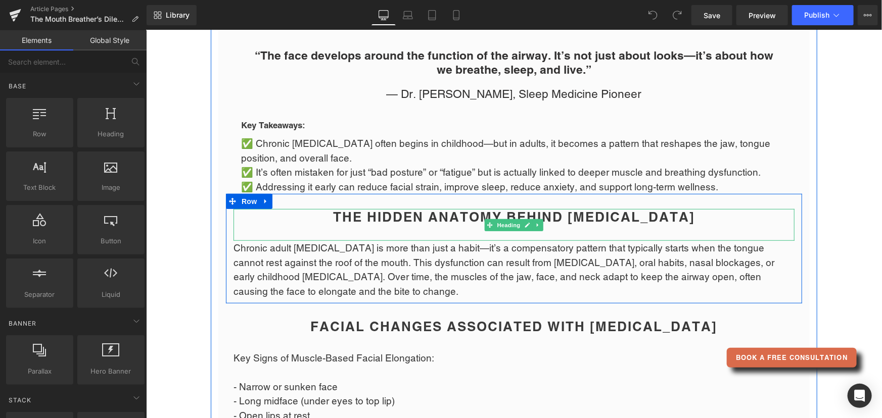
scroll to position [229, 0]
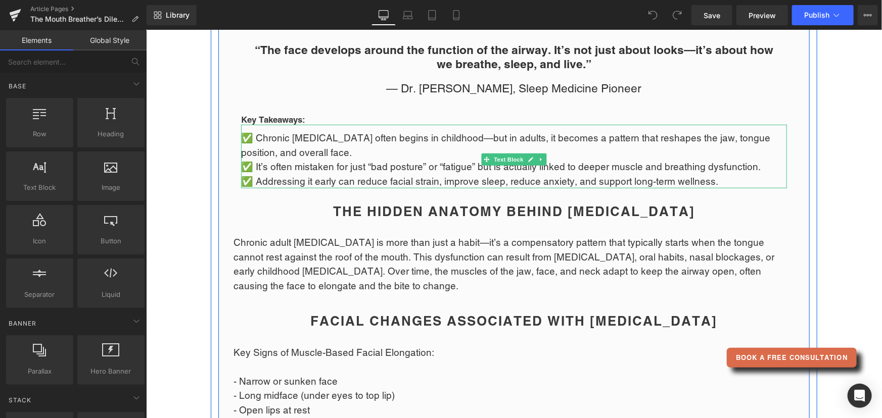
click at [323, 180] on p "✅ Addressing it early can reduce facial strain, improve sleep, reduce anxiety, …" at bounding box center [513, 181] width 546 height 15
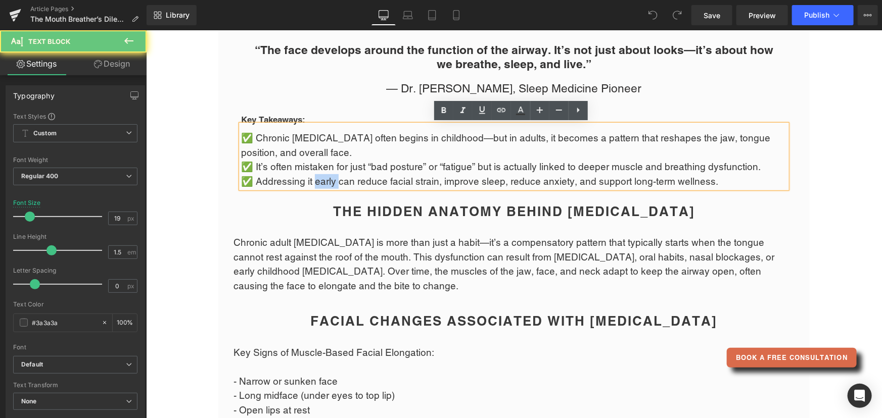
click at [323, 180] on p "✅ Addressing it early can reduce facial strain, improve sleep, reduce anxiety, …" at bounding box center [513, 181] width 546 height 15
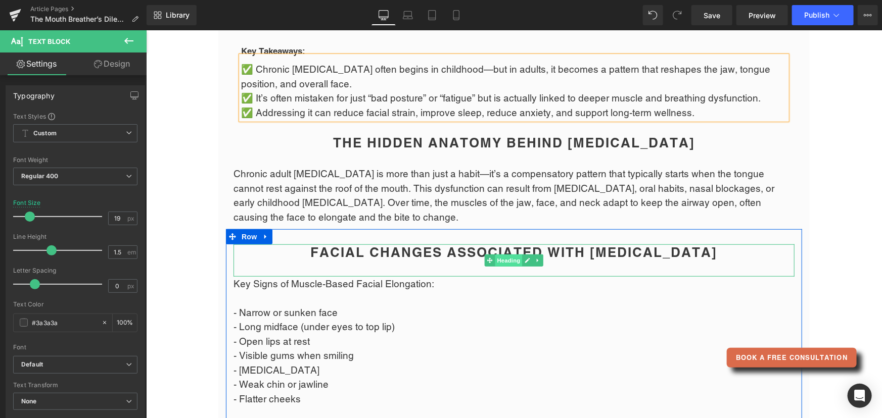
scroll to position [321, 0]
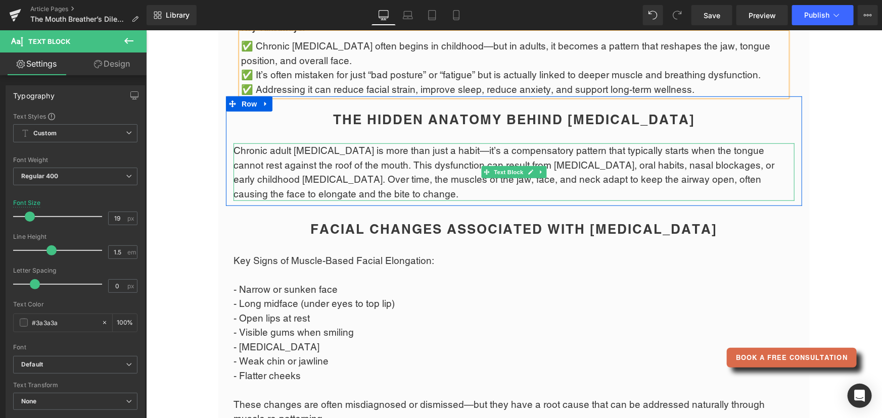
click at [753, 167] on p "Chronic adult [MEDICAL_DATA] is more than just a habit—it’s a compensatory patt…" at bounding box center [513, 172] width 561 height 58
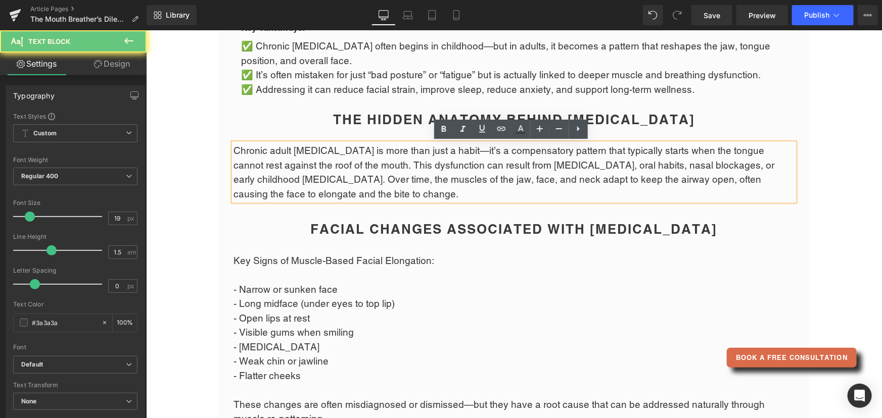
click at [753, 162] on p "Chronic adult [MEDICAL_DATA] is more than just a habit—it’s a compensatory patt…" at bounding box center [513, 172] width 561 height 58
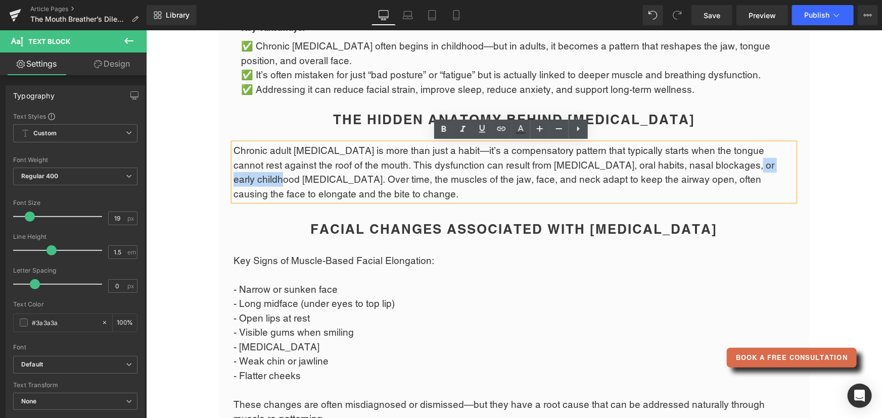
drag, startPoint x: 753, startPoint y: 162, endPoint x: 697, endPoint y: 168, distance: 56.4
click at [697, 168] on p "Chronic adult [MEDICAL_DATA] is more than just a habit—it’s a compensatory patt…" at bounding box center [513, 172] width 561 height 58
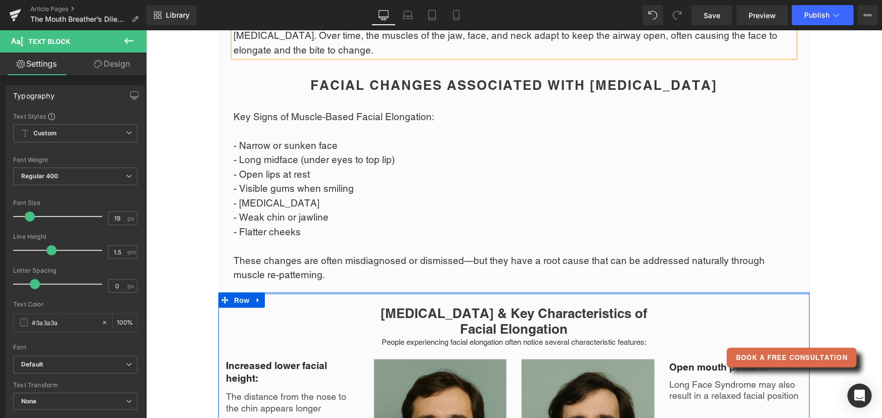
scroll to position [459, 0]
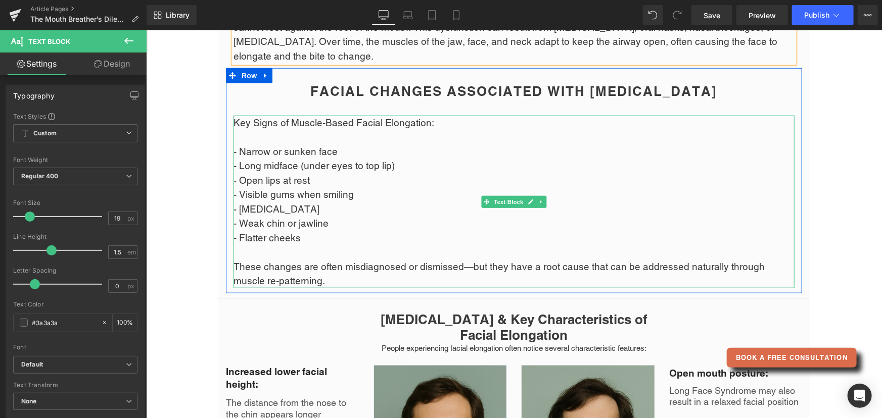
click at [315, 237] on p "Key Signs of Muscle-Based Facial Elongation: - Narrow or sunken face - Long mid…" at bounding box center [513, 201] width 561 height 173
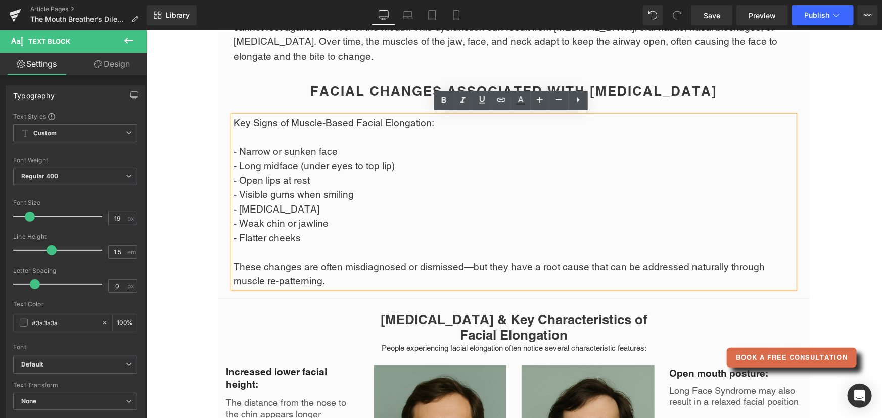
click at [306, 238] on p "Key Signs of Muscle-Based Facial Elongation: - Narrow or sunken face - Long mid…" at bounding box center [513, 201] width 561 height 173
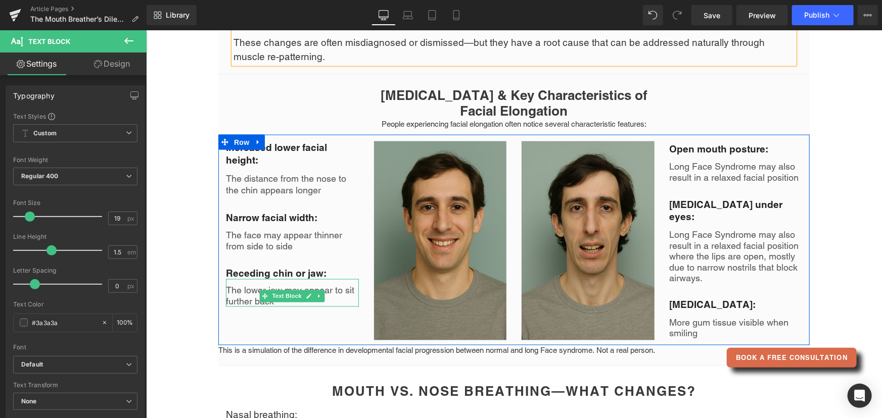
scroll to position [735, 0]
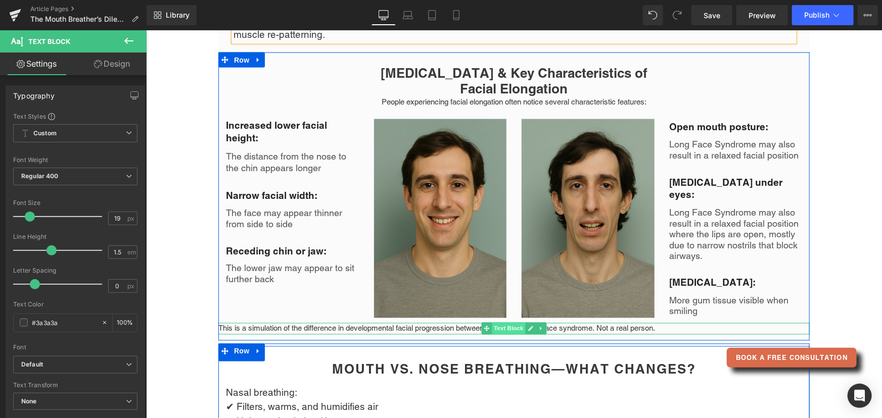
click at [501, 329] on span "Text Block" at bounding box center [507, 328] width 33 height 12
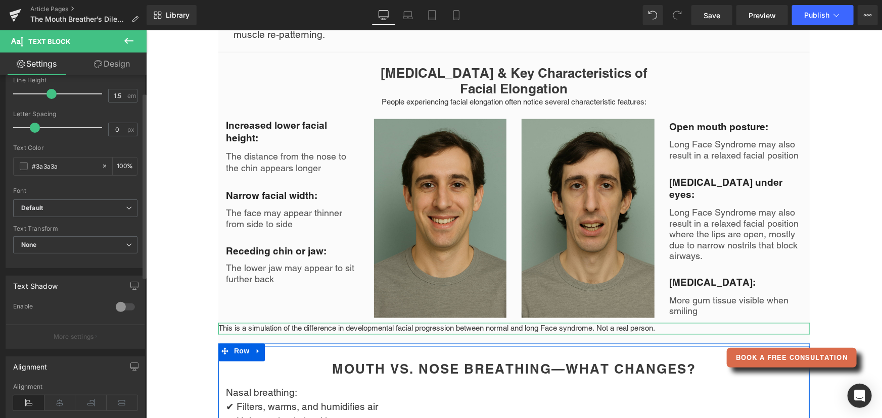
scroll to position [229, 0]
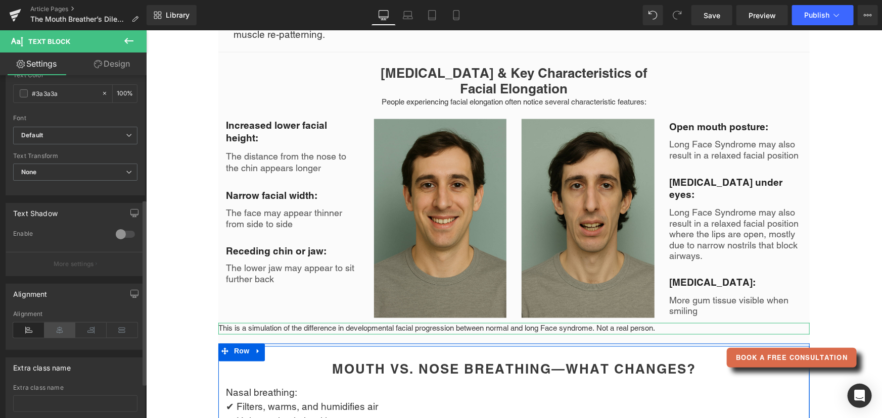
click at [66, 332] on icon at bounding box center [59, 330] width 31 height 15
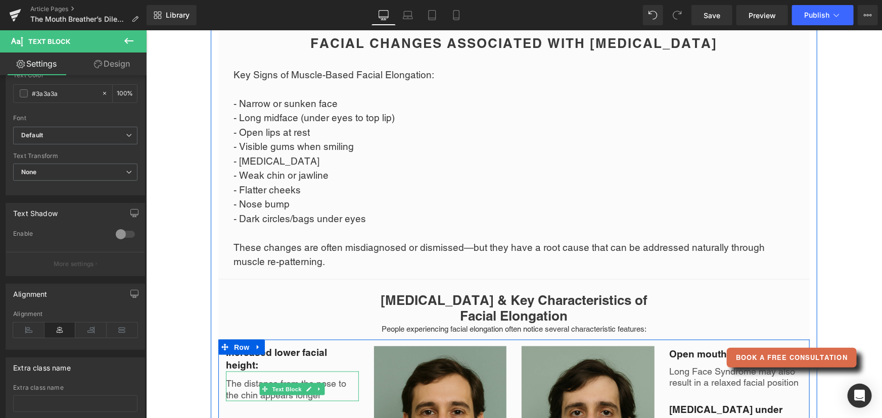
scroll to position [505, 0]
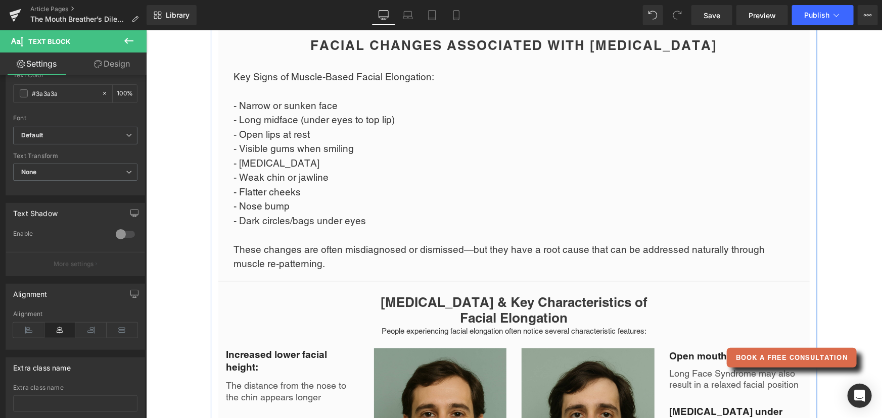
click at [375, 218] on p "- Dark circles/bags under eyes These changes are often misdiagnosed or dismisse…" at bounding box center [513, 242] width 561 height 58
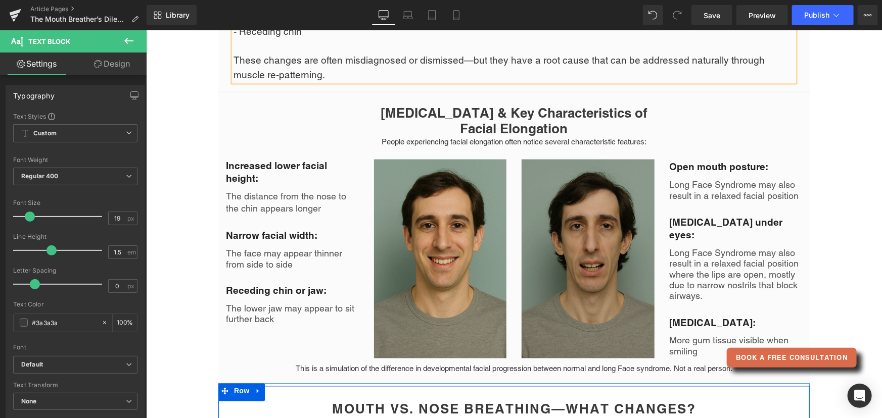
scroll to position [735, 0]
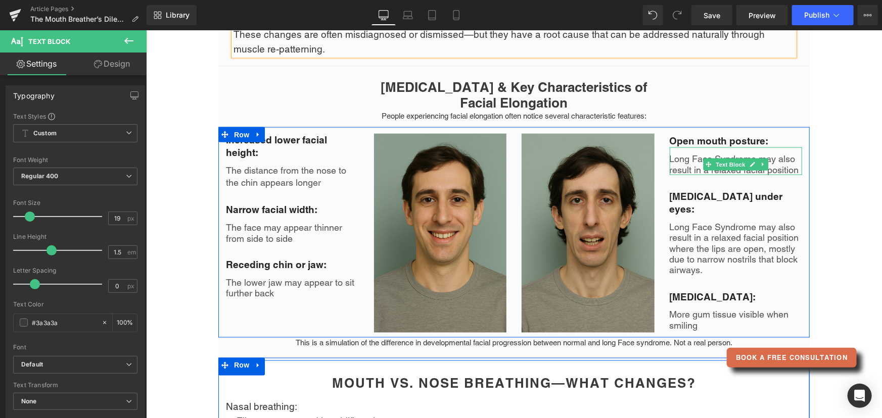
click at [681, 164] on p "Long Face Syndrome may also result in a relaxed facial position" at bounding box center [735, 164] width 133 height 22
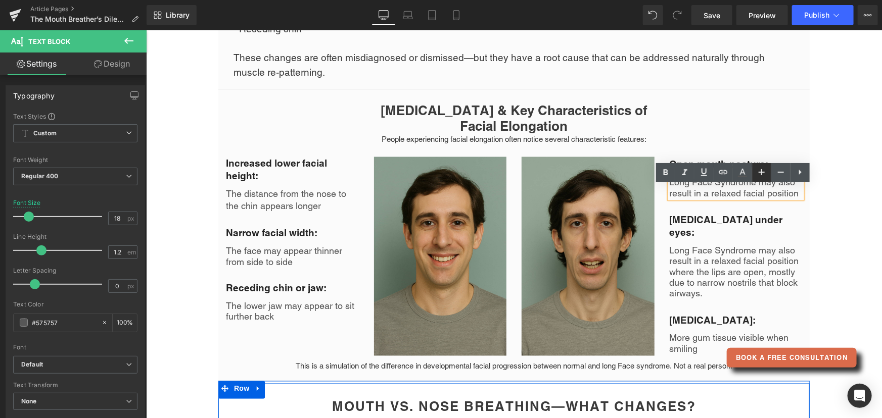
scroll to position [689, 0]
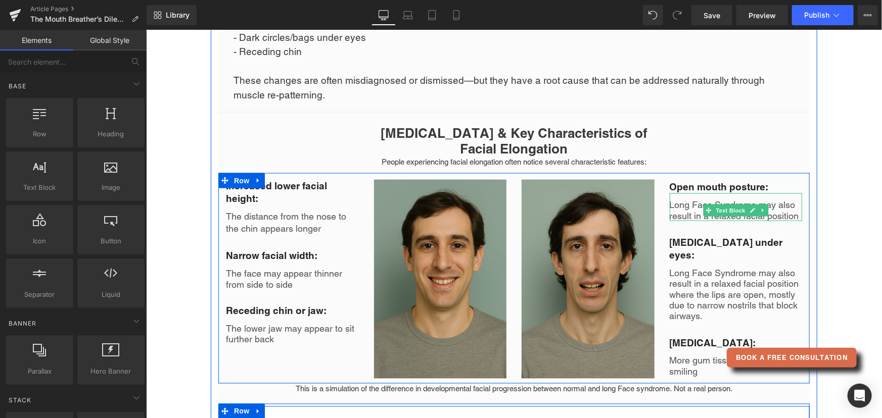
click at [681, 216] on p "Long Face Syndrome may also result in a relaxed facial position" at bounding box center [735, 210] width 133 height 22
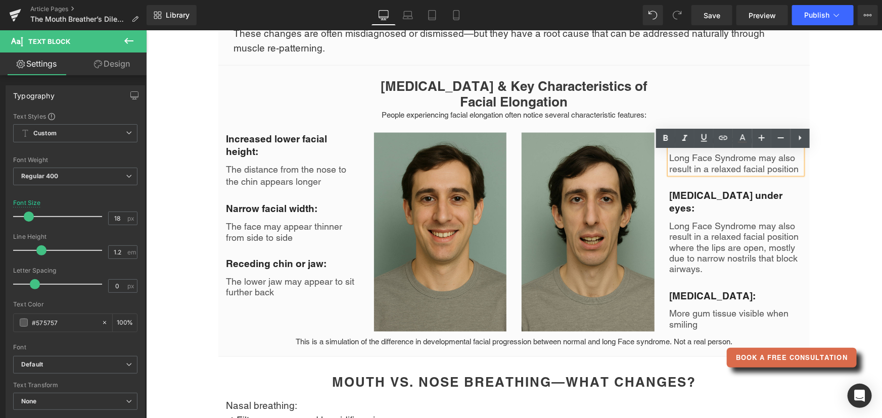
scroll to position [735, 0]
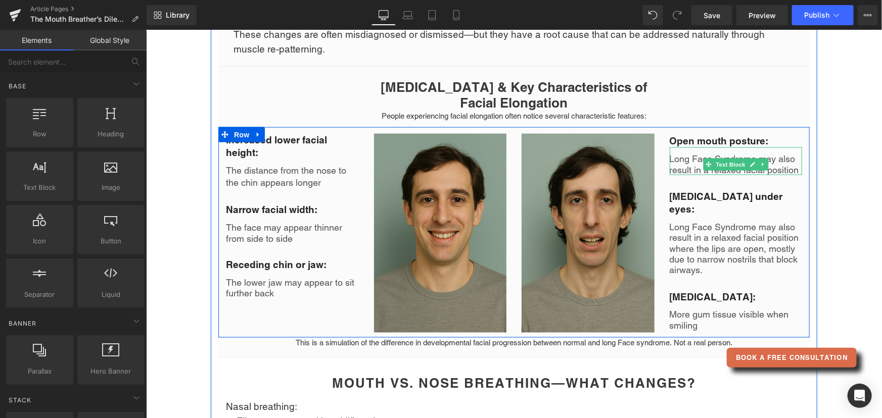
click at [682, 163] on p "Long Face Syndrome may also result in a relaxed facial position" at bounding box center [735, 164] width 133 height 22
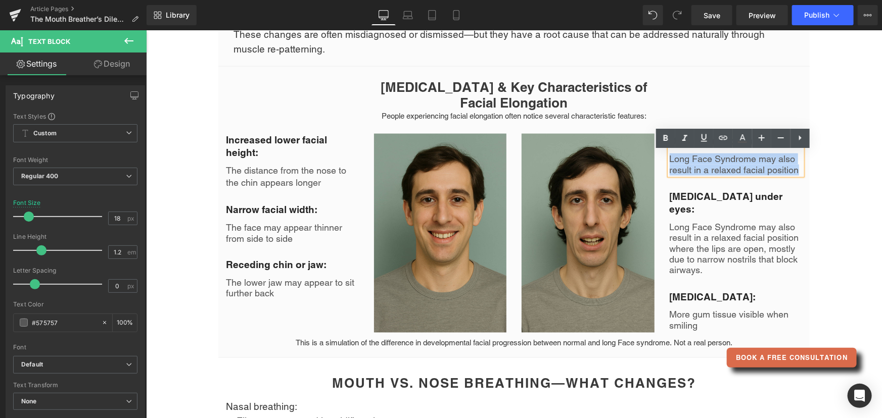
drag, startPoint x: 666, startPoint y: 163, endPoint x: 798, endPoint y: 178, distance: 132.2
click at [798, 175] on div "Long Face Syndrome may also result in a relaxed facial position" at bounding box center [735, 161] width 133 height 28
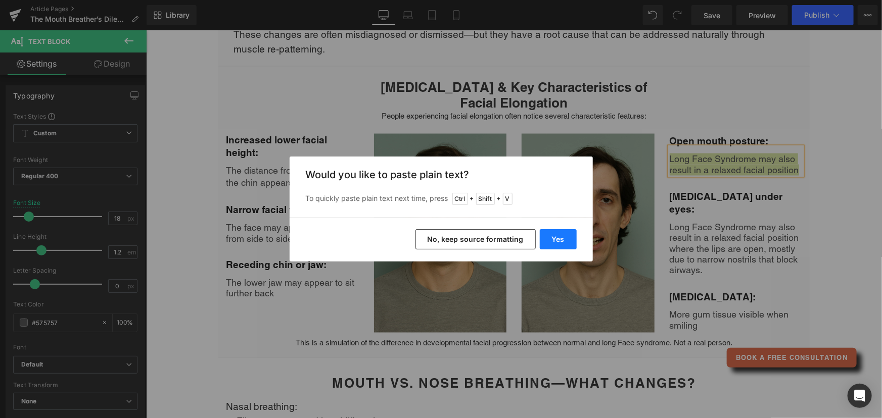
click at [551, 237] on button "Yes" at bounding box center [558, 239] width 37 height 20
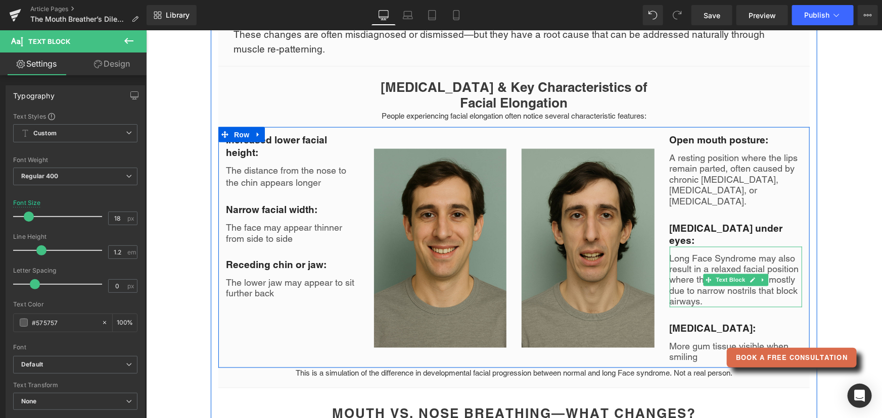
click at [672, 254] on p "Long Face Syndrome may also result in a relaxed facial position where the lips …" at bounding box center [735, 280] width 133 height 55
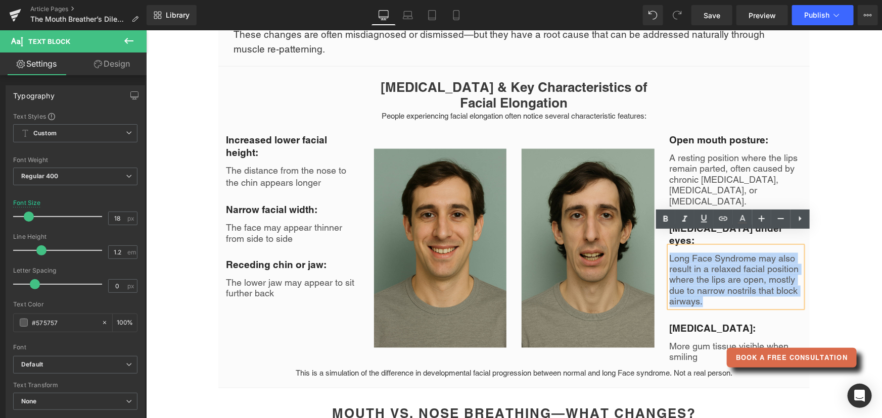
drag, startPoint x: 666, startPoint y: 242, endPoint x: 715, endPoint y: 285, distance: 65.9
click at [715, 285] on p "Long Face Syndrome may also result in a relaxed facial position where the lips …" at bounding box center [735, 280] width 133 height 55
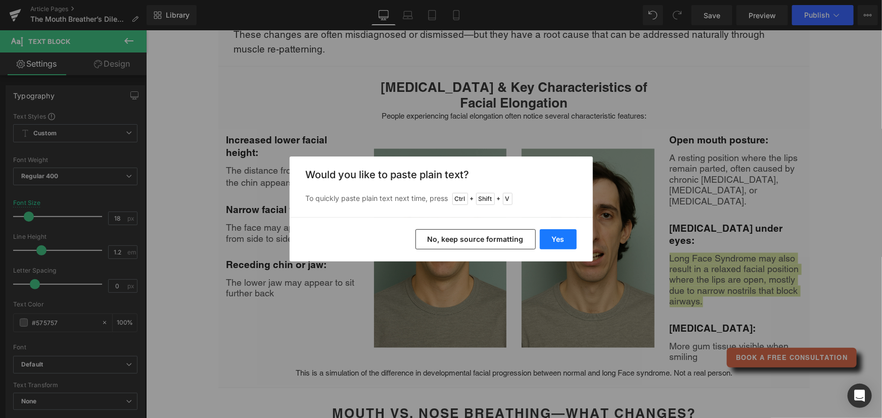
click at [560, 239] on button "Yes" at bounding box center [558, 239] width 37 height 20
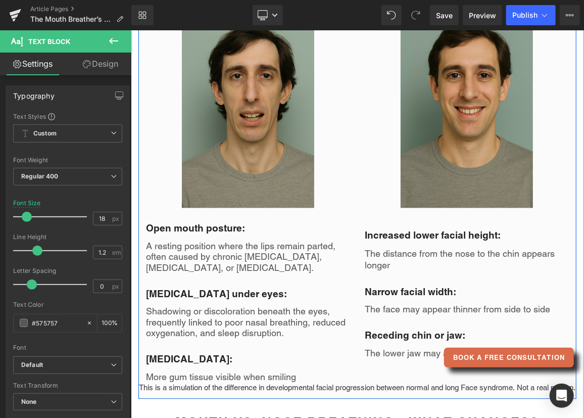
scroll to position [918, 0]
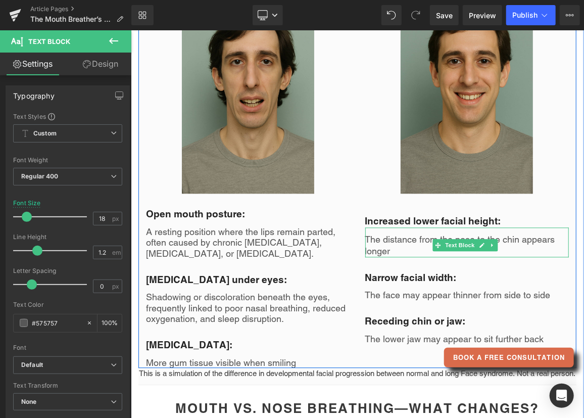
click at [390, 251] on p "The distance from the nose to the chin appears longer" at bounding box center [467, 245] width 204 height 24
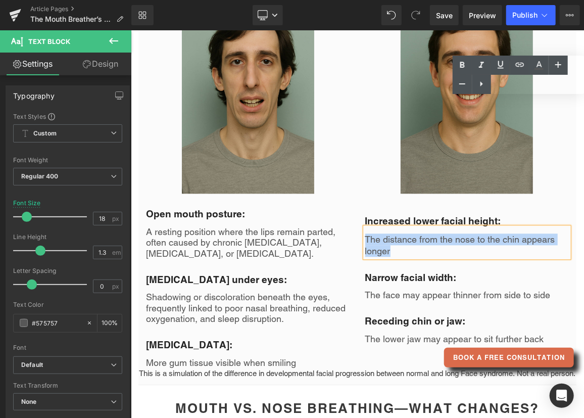
drag, startPoint x: 397, startPoint y: 262, endPoint x: 361, endPoint y: 247, distance: 39.2
click at [365, 247] on p "The distance from the nose to the chin appears longer" at bounding box center [467, 245] width 204 height 24
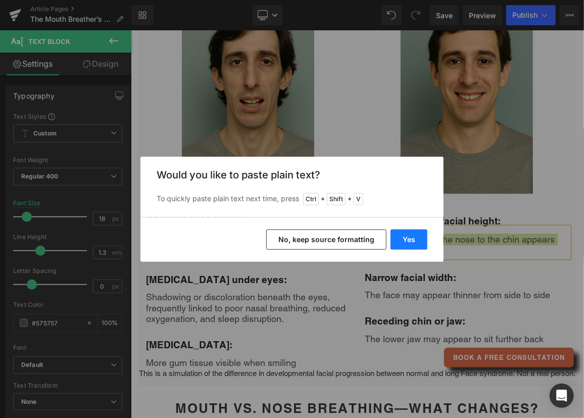
click at [408, 237] on button "Yes" at bounding box center [409, 239] width 37 height 20
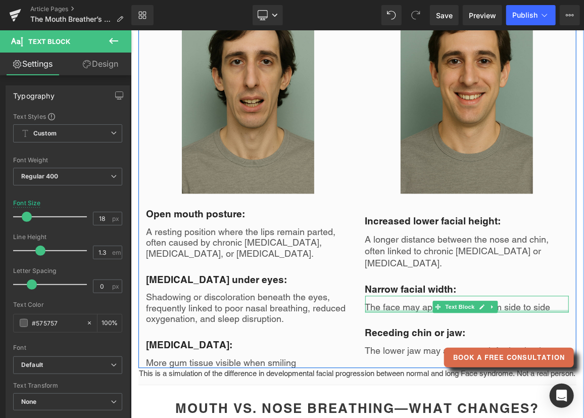
drag, startPoint x: 386, startPoint y: 320, endPoint x: 362, endPoint y: 318, distance: 24.3
click at [386, 312] on div "The face may appear thinner from side to side Text Block" at bounding box center [467, 303] width 204 height 17
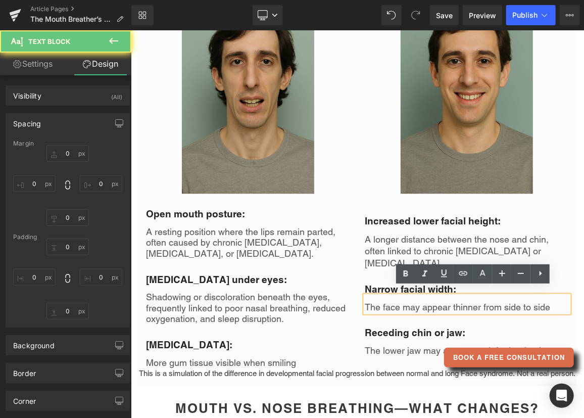
type input "0"
type input "12"
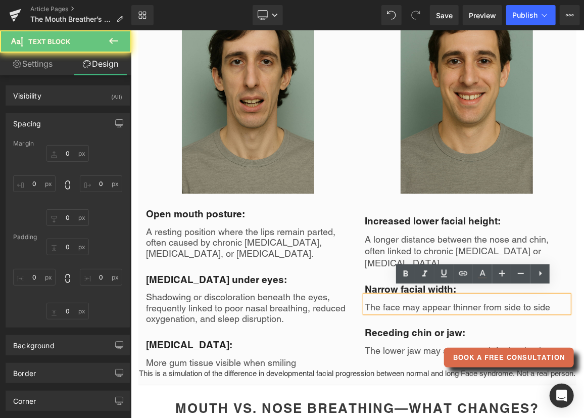
type input "0"
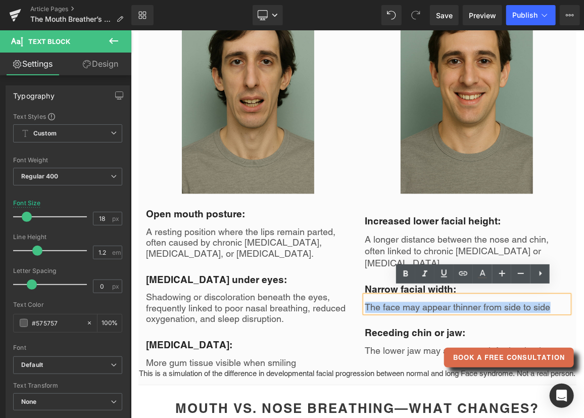
click at [365, 312] on div "The face may appear thinner from side to side" at bounding box center [467, 303] width 204 height 17
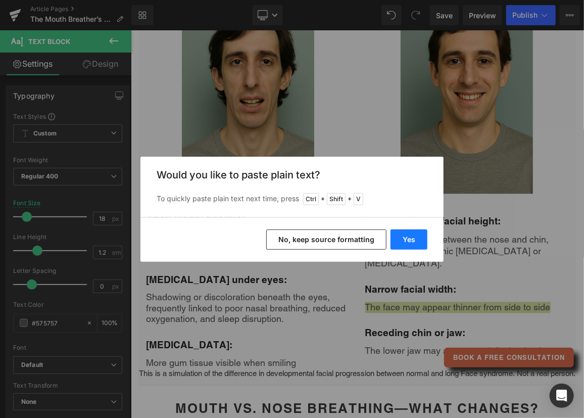
drag, startPoint x: 404, startPoint y: 233, endPoint x: 281, endPoint y: 212, distance: 125.0
click at [404, 233] on button "Yes" at bounding box center [409, 239] width 37 height 20
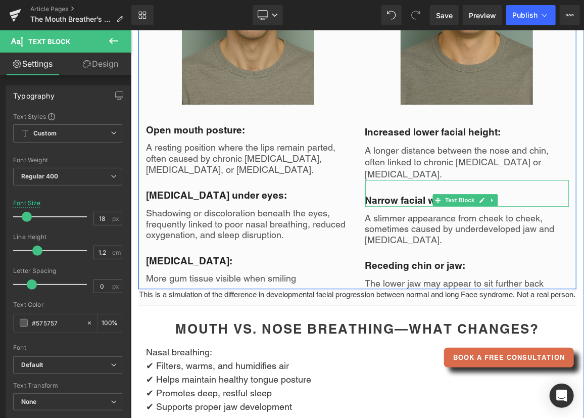
scroll to position [1056, 0]
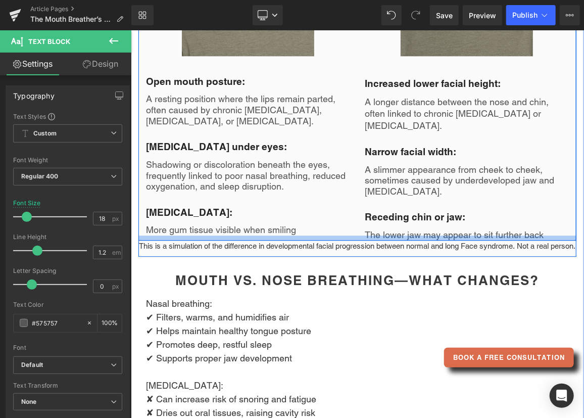
click at [550, 240] on div "Image Image Open mouth posture: Text Block A resting position where the lips re…" at bounding box center [357, 48] width 438 height 383
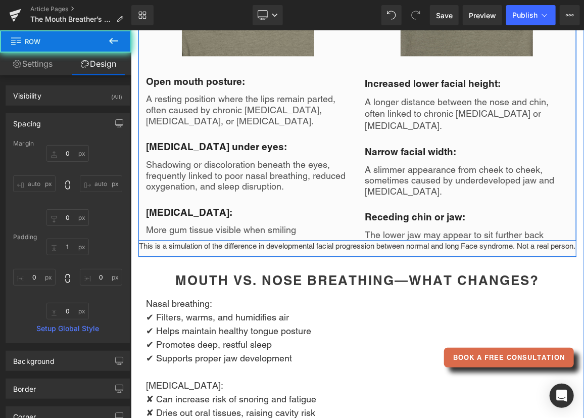
click at [527, 240] on p "The lower jaw may appear to sit further back" at bounding box center [467, 234] width 204 height 11
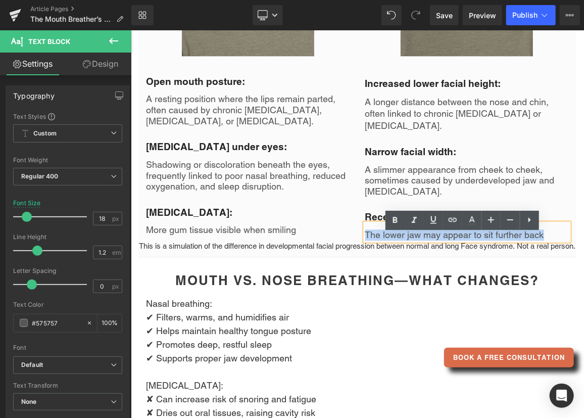
drag, startPoint x: 542, startPoint y: 240, endPoint x: 363, endPoint y: 242, distance: 178.3
click at [365, 240] on p "The lower jaw may appear to sit further back" at bounding box center [467, 234] width 204 height 11
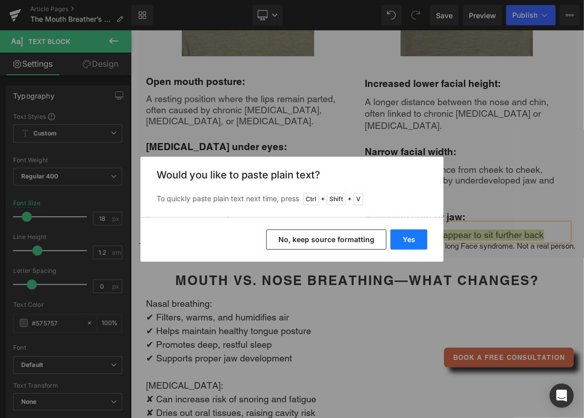
drag, startPoint x: 417, startPoint y: 240, endPoint x: 303, endPoint y: 206, distance: 119.1
click at [417, 240] on button "Yes" at bounding box center [409, 239] width 37 height 20
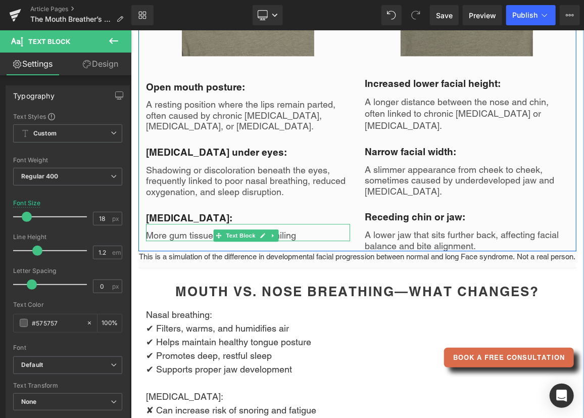
drag, startPoint x: 179, startPoint y: 246, endPoint x: 219, endPoint y: 246, distance: 39.4
click at [179, 240] on p "More gum tissue visible when smiling" at bounding box center [247, 234] width 204 height 11
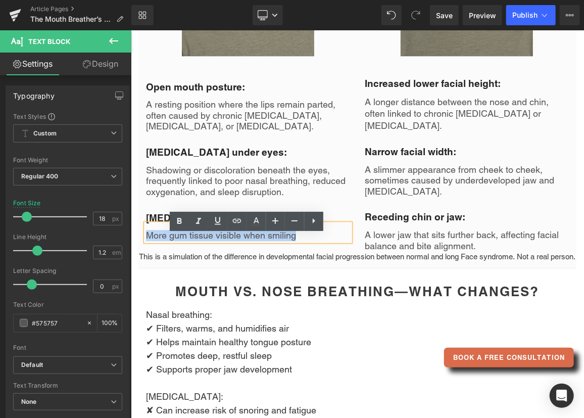
drag, startPoint x: 303, startPoint y: 252, endPoint x: 147, endPoint y: 247, distance: 156.2
click at [147, 240] on div "More gum tissue visible when smiling" at bounding box center [247, 231] width 204 height 17
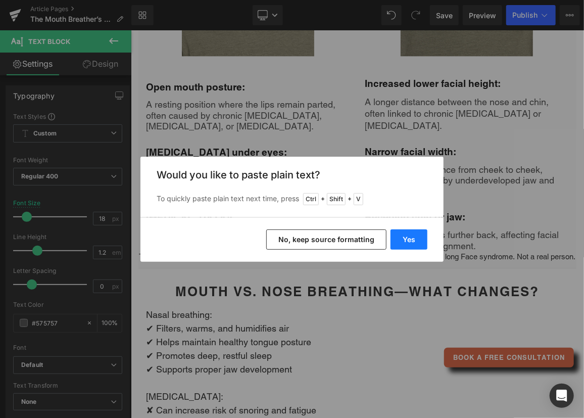
click at [403, 237] on button "Yes" at bounding box center [409, 239] width 37 height 20
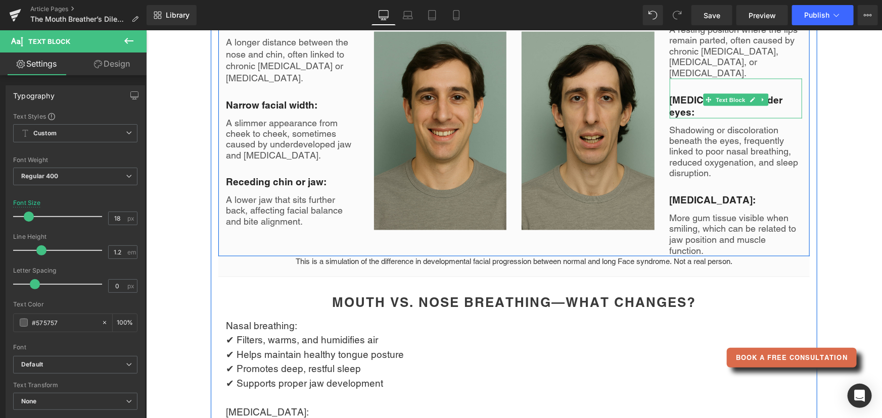
scroll to position [872, 0]
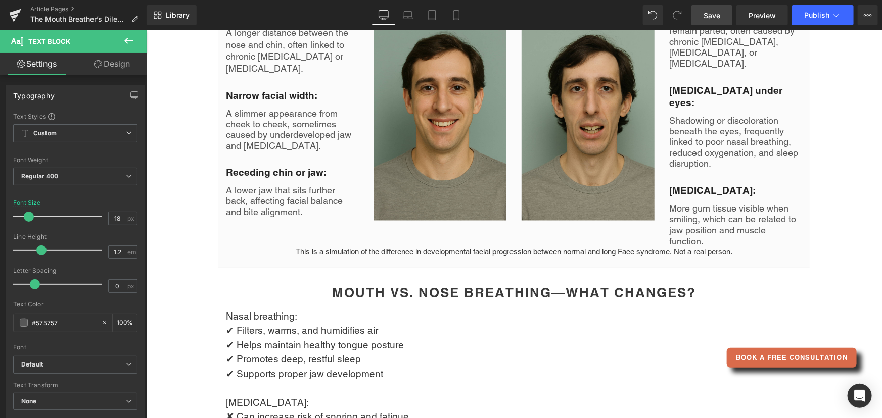
click at [707, 20] on span "Save" at bounding box center [711, 15] width 17 height 11
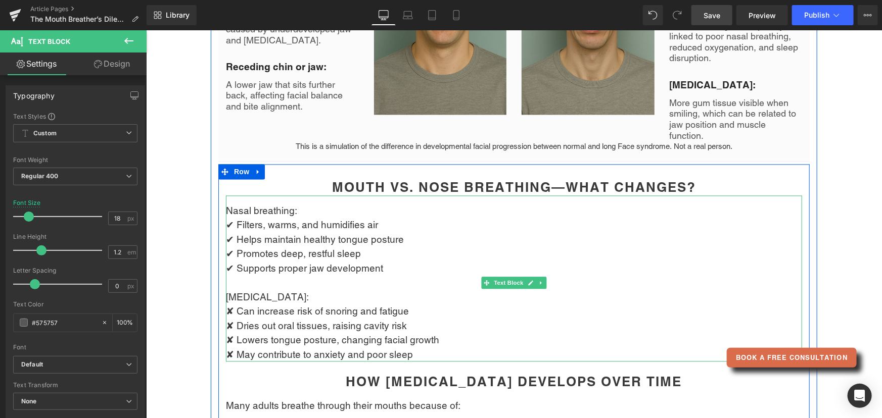
scroll to position [1010, 0]
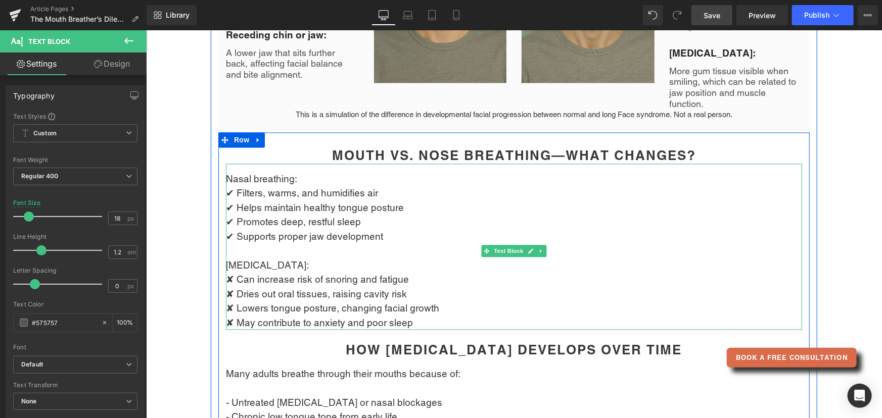
click at [370, 229] on p "✔ Supports proper jaw development" at bounding box center [513, 236] width 576 height 15
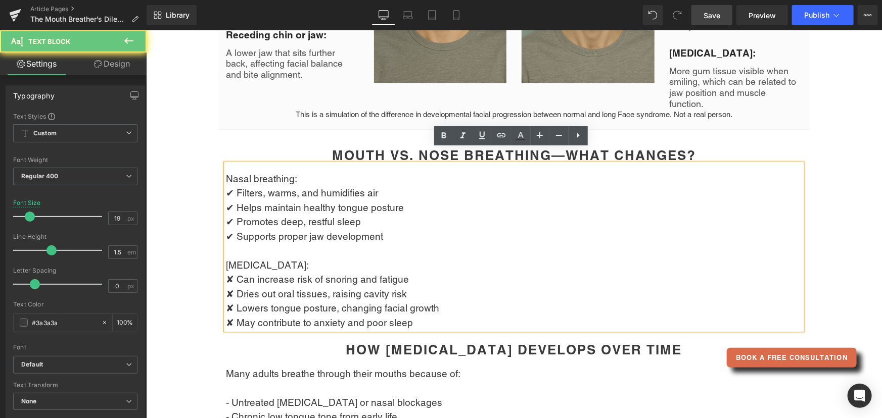
click at [376, 229] on p "✔ Supports proper jaw development" at bounding box center [513, 236] width 576 height 15
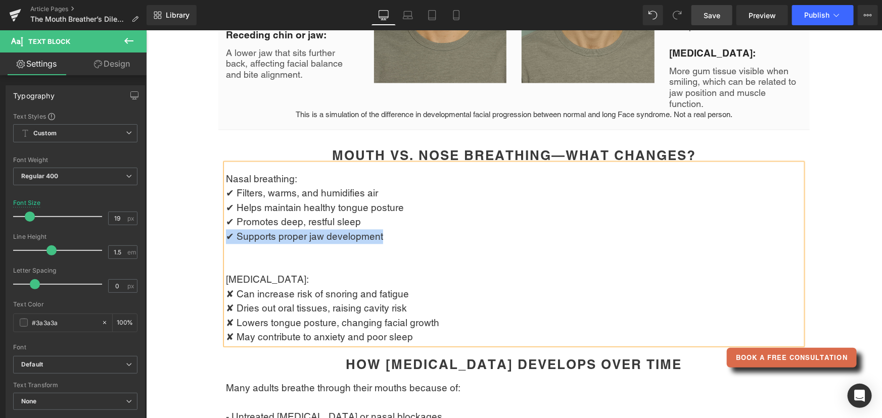
drag, startPoint x: 221, startPoint y: 223, endPoint x: 380, endPoint y: 222, distance: 158.6
click at [380, 229] on p "✔ Supports proper jaw development" at bounding box center [513, 236] width 576 height 15
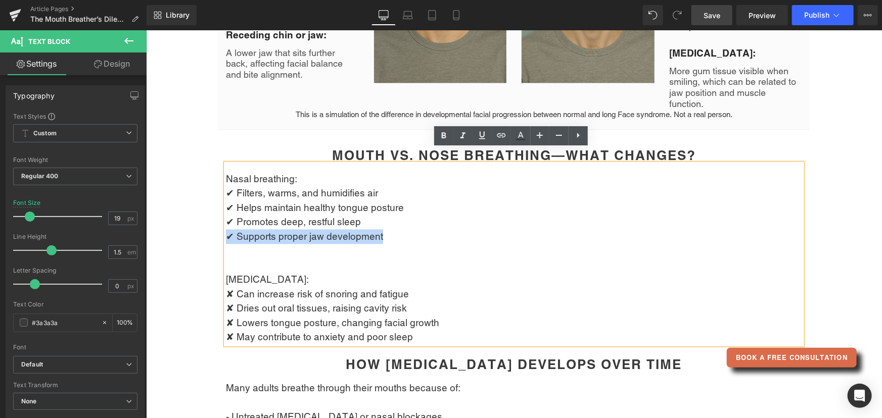
copy p "✔ Supports proper jaw development"
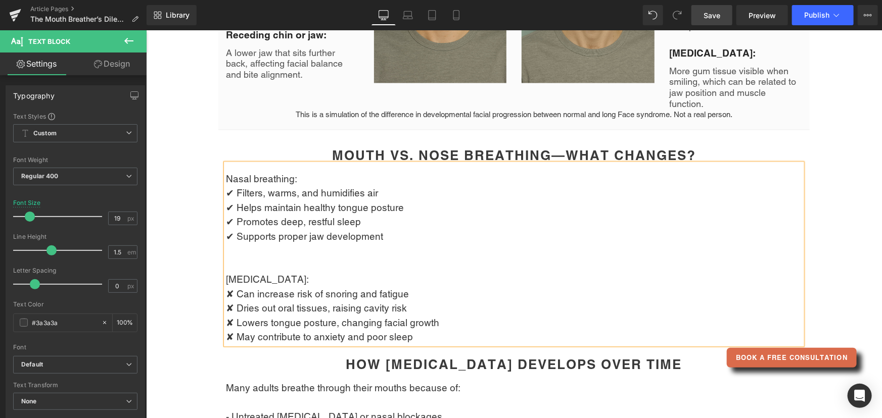
click at [236, 243] on p at bounding box center [513, 250] width 576 height 15
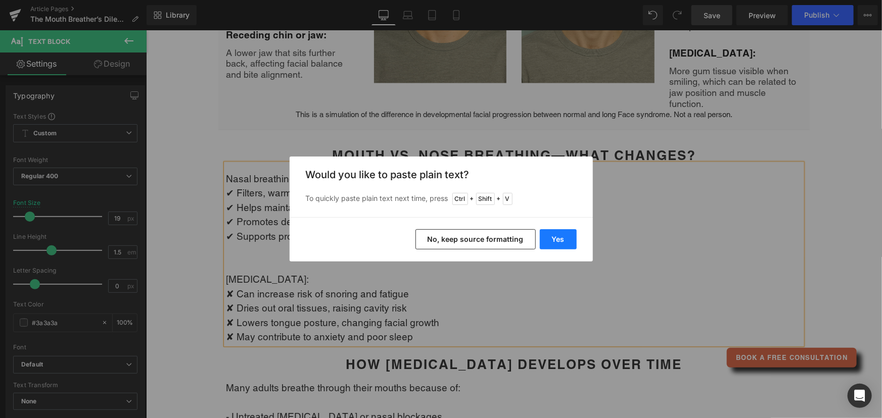
click at [552, 238] on button "Yes" at bounding box center [558, 239] width 37 height 20
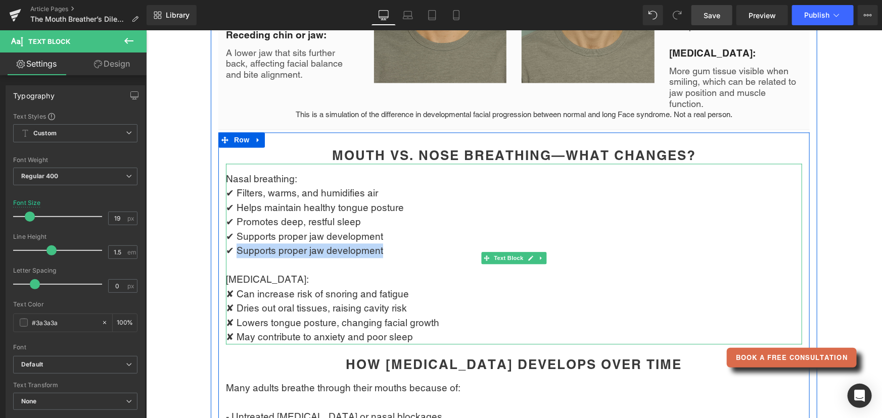
drag, startPoint x: 232, startPoint y: 232, endPoint x: 378, endPoint y: 232, distance: 146.0
click at [378, 243] on p "✔ Supports proper jaw development" at bounding box center [513, 250] width 576 height 15
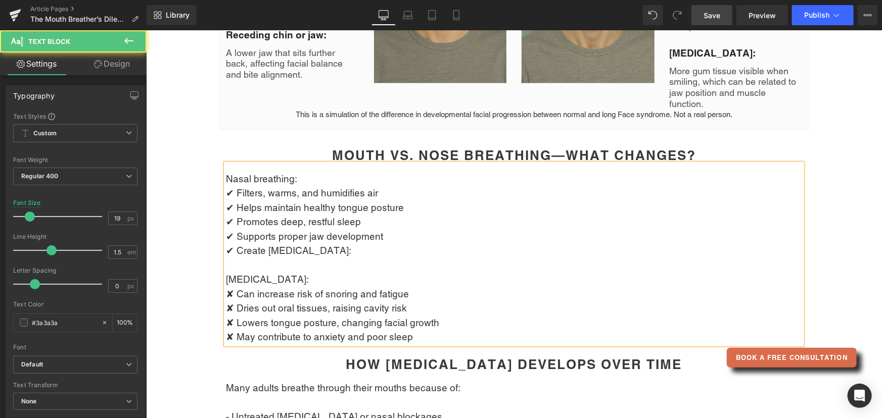
click at [334, 243] on p "✔ Create [MEDICAL_DATA]:" at bounding box center [513, 250] width 576 height 15
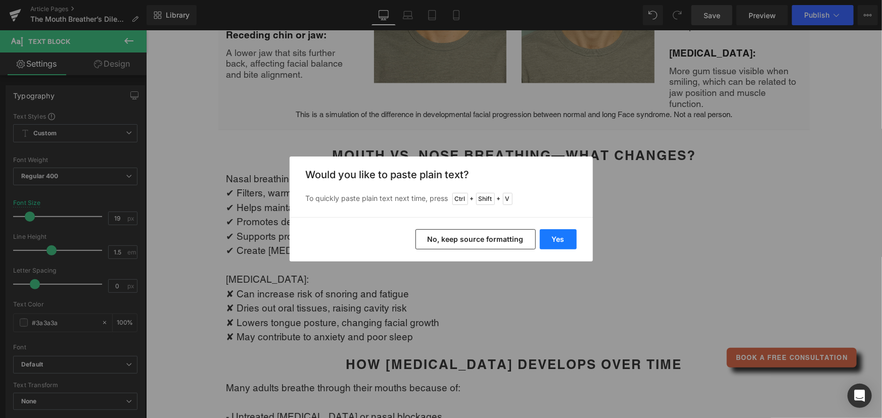
drag, startPoint x: 551, startPoint y: 240, endPoint x: 376, endPoint y: 210, distance: 176.9
click at [551, 240] on button "Yes" at bounding box center [558, 239] width 37 height 20
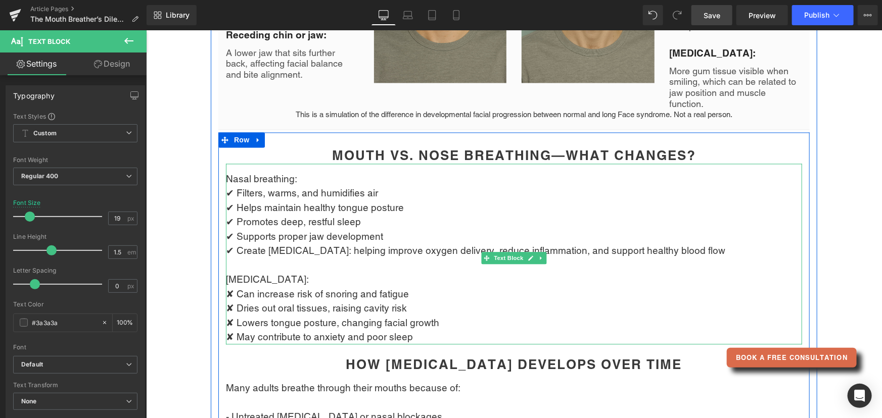
drag, startPoint x: 323, startPoint y: 235, endPoint x: 371, endPoint y: 265, distance: 56.2
click at [324, 243] on p "✔ Create [MEDICAL_DATA]: helping improve oxygen delivery, reduce inflammation, …" at bounding box center [513, 250] width 576 height 15
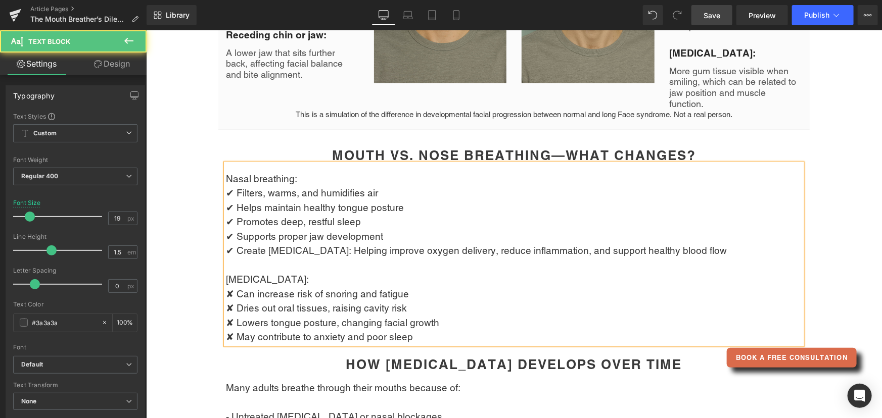
click at [350, 243] on p "✔ Create [MEDICAL_DATA]: Helping improve oxygen delivery, reduce inflammation, …" at bounding box center [513, 250] width 576 height 15
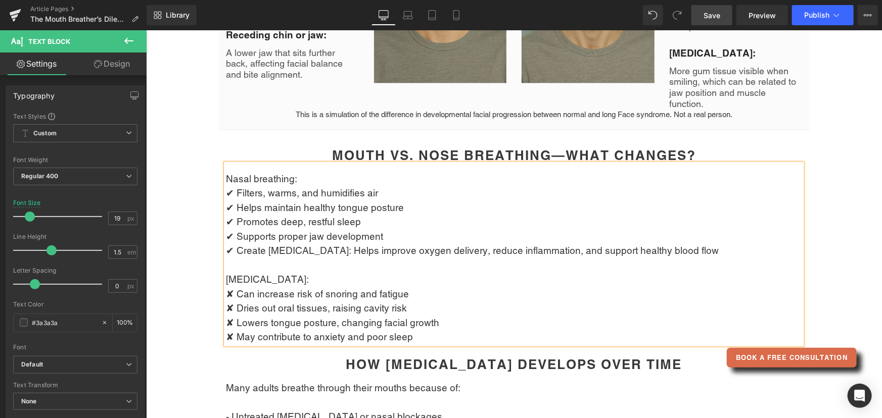
click at [481, 243] on p "✔ Create [MEDICAL_DATA]: Helps improve oxygen delivery, reduce inflammation, an…" at bounding box center [513, 250] width 576 height 15
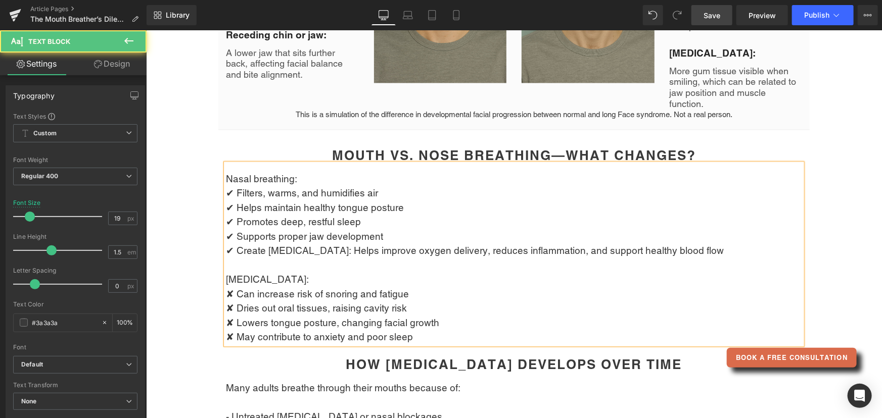
click at [601, 243] on p "✔ Create [MEDICAL_DATA]: Helps improve oxygen delivery, reduces inflammation, a…" at bounding box center [513, 250] width 576 height 15
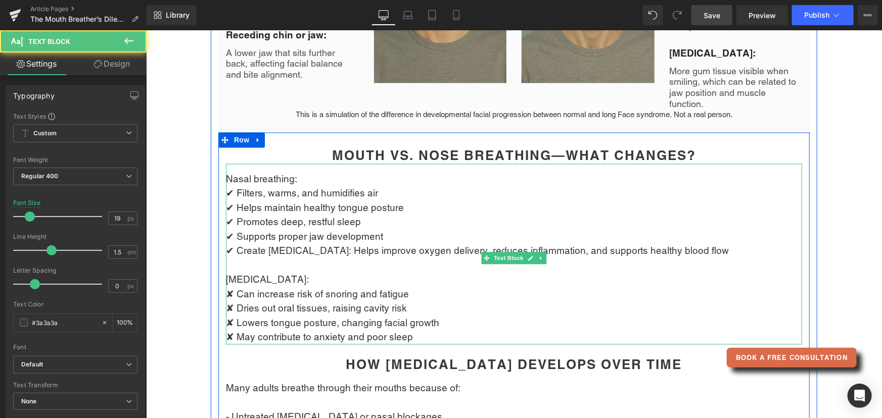
click at [260, 243] on p "✔ Create [MEDICAL_DATA]: Helps improve oxygen delivery, reduces inflammation, a…" at bounding box center [513, 250] width 576 height 15
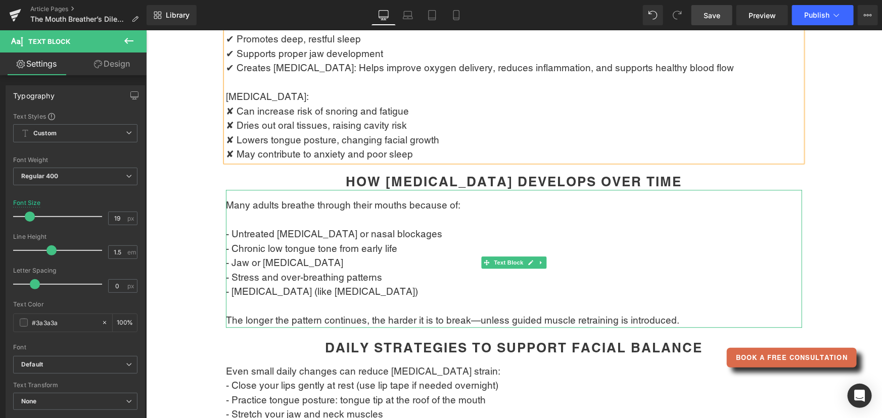
scroll to position [1194, 0]
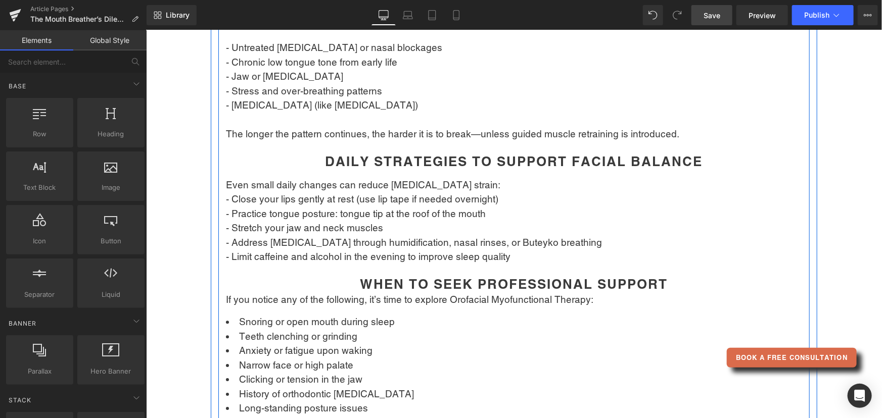
scroll to position [1378, 0]
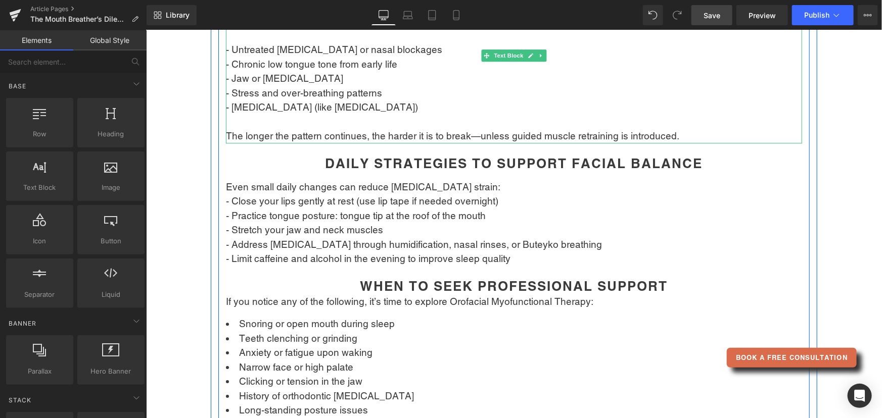
click at [497, 128] on p "The longer the pattern continues, the harder it is to break—unless guided muscl…" at bounding box center [513, 135] width 576 height 15
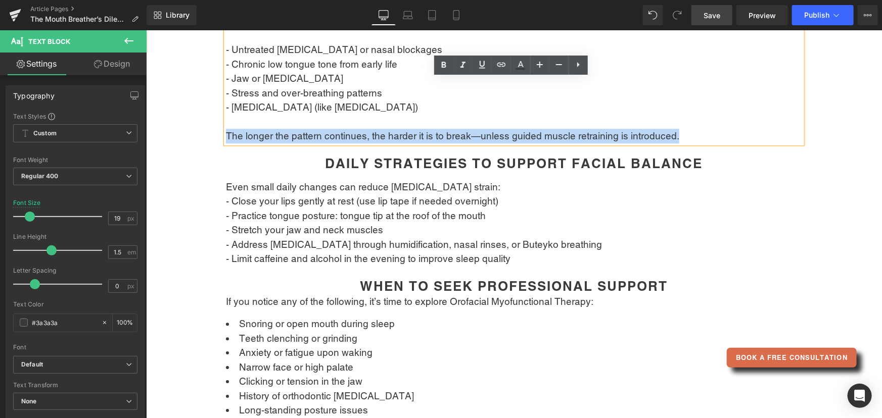
drag, startPoint x: 679, startPoint y: 124, endPoint x: 219, endPoint y: 120, distance: 460.3
click at [219, 120] on div "Mouth vs. Nose Breathing—What Changes? Heading Nasal breathing: ✔ Filters, warm…" at bounding box center [513, 153] width 591 height 746
copy p "The longer the pattern continues, the harder it is to break—unless guided muscl…"
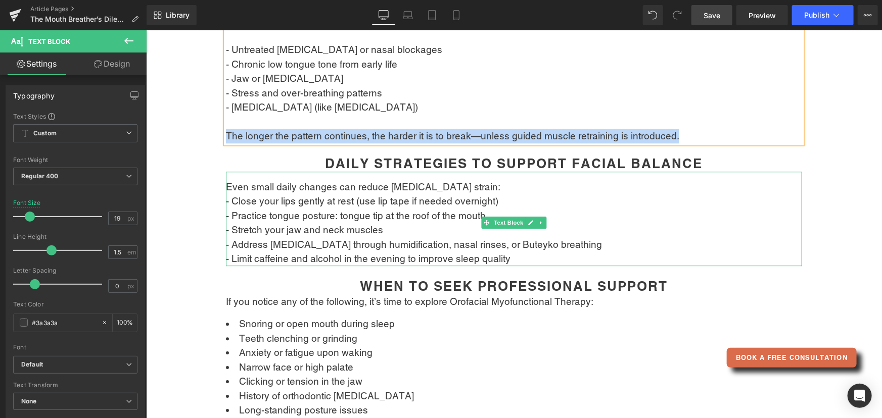
click at [362, 222] on p "- Stretch your jaw and neck muscles" at bounding box center [513, 229] width 576 height 15
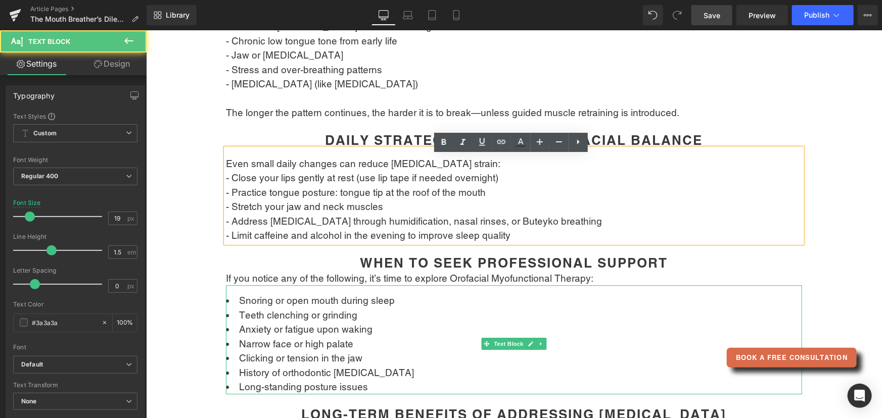
scroll to position [1424, 0]
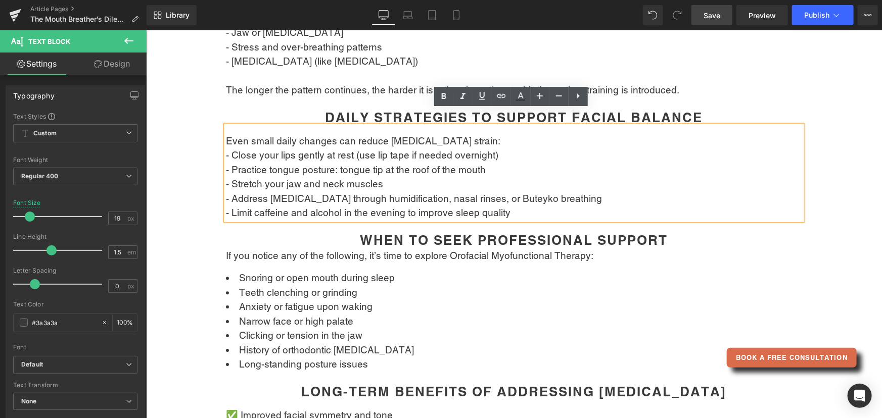
click at [498, 191] on p "- Address [MEDICAL_DATA] through humidification, nasal rinses, or Buteyko breat…" at bounding box center [513, 198] width 576 height 15
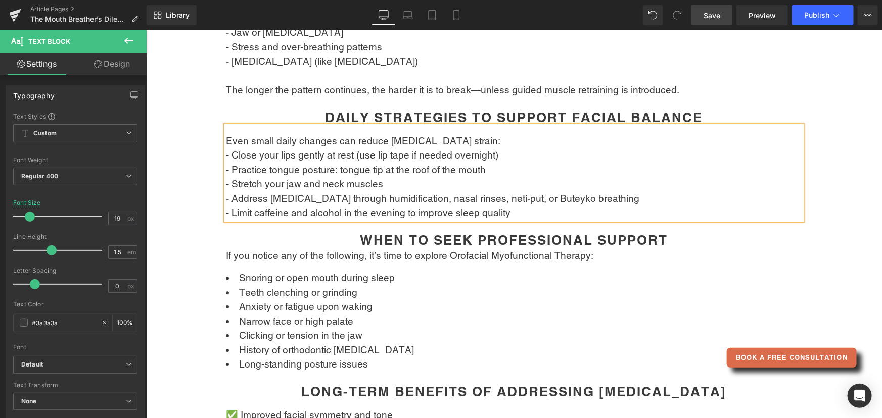
drag, startPoint x: 523, startPoint y: 183, endPoint x: 532, endPoint y: 183, distance: 8.6
click at [525, 191] on p "- Address [MEDICAL_DATA] through humidification, nasal rinses, neti-put, or But…" at bounding box center [513, 198] width 576 height 15
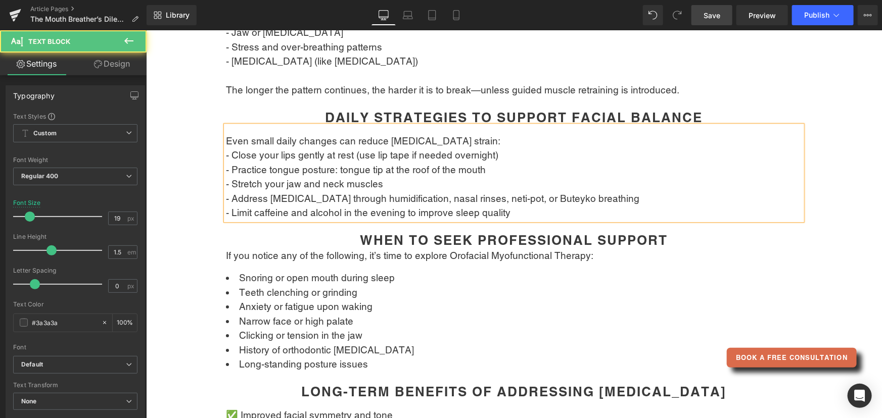
click at [542, 205] on p "- Limit caffeine and alcohol in the evening to improve sleep quality" at bounding box center [513, 212] width 576 height 15
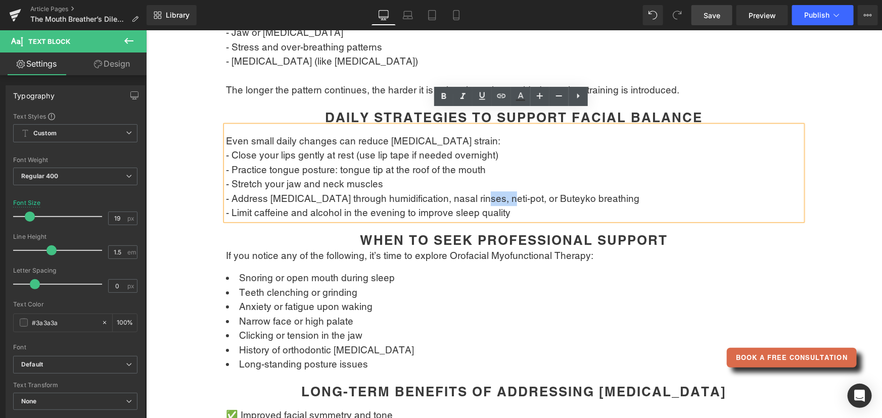
drag, startPoint x: 492, startPoint y: 183, endPoint x: 467, endPoint y: 185, distance: 24.9
click at [467, 191] on p "- Address [MEDICAL_DATA] through humidification, nasal rinses, neti-pot, or But…" at bounding box center [513, 198] width 576 height 15
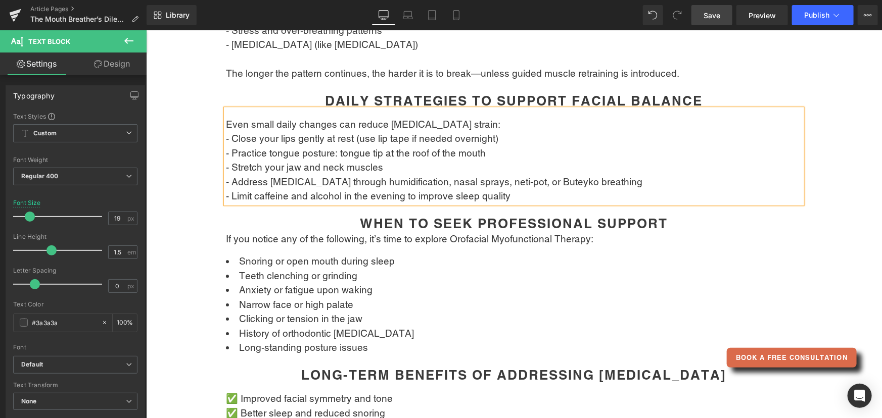
scroll to position [1516, 0]
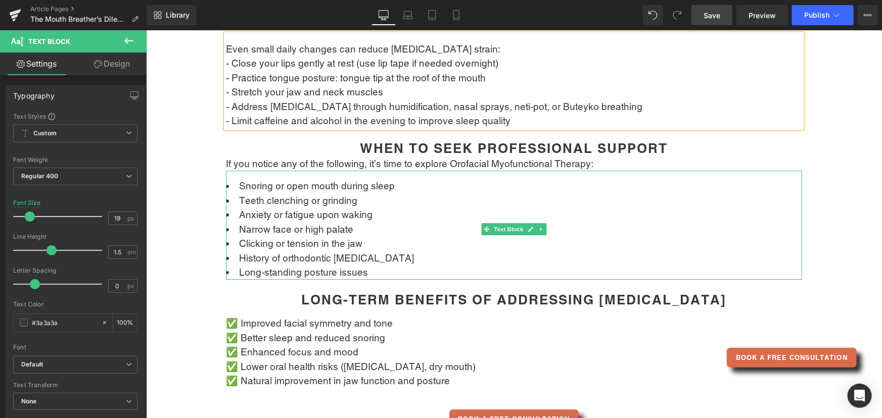
click at [352, 193] on li "Teeth clenching or grinding" at bounding box center [513, 200] width 576 height 15
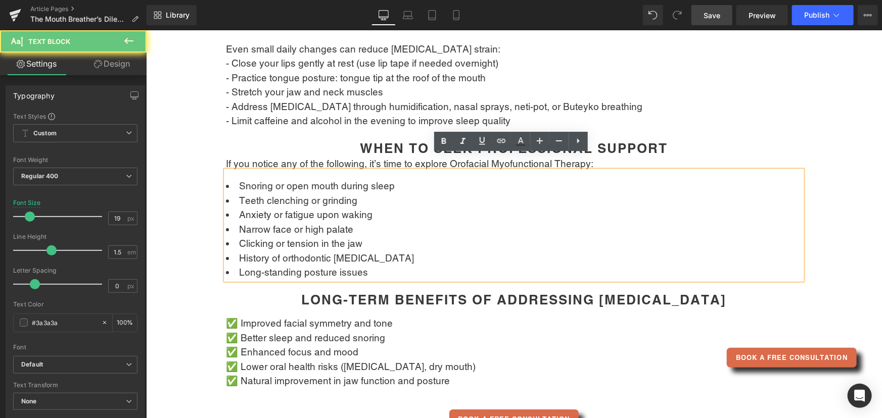
click at [350, 193] on li "Teeth clenching or grinding" at bounding box center [513, 200] width 576 height 15
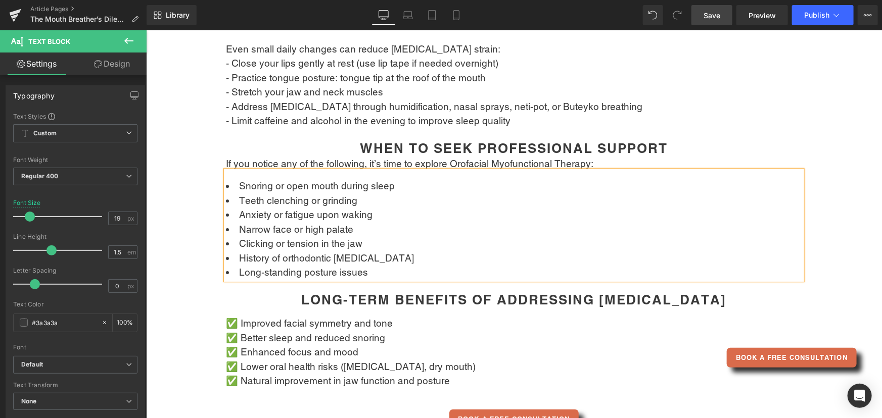
click at [359, 236] on li "Clicking or tension in the jaw" at bounding box center [513, 243] width 576 height 15
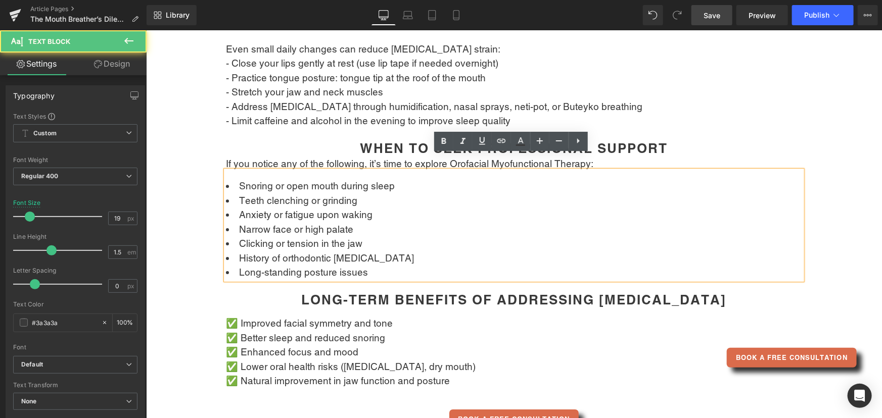
click at [366, 251] on li "History of orthodontic [MEDICAL_DATA]" at bounding box center [513, 258] width 576 height 15
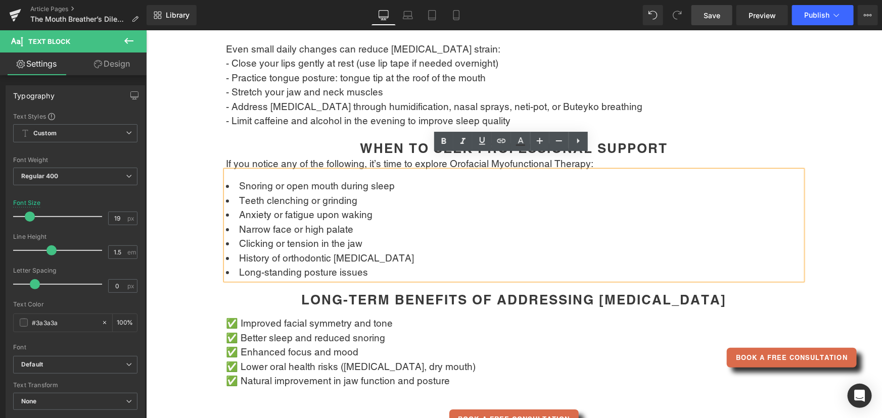
click at [376, 265] on li "Long-standing posture issues" at bounding box center [513, 272] width 576 height 15
click at [400, 178] on li "Snoring or open mouth during sleep" at bounding box center [513, 185] width 576 height 15
click at [205, 298] on div "Have you ever noticed dry lips, frequent yawning, or an open mouth while restin…" at bounding box center [513, 306] width 736 height 3413
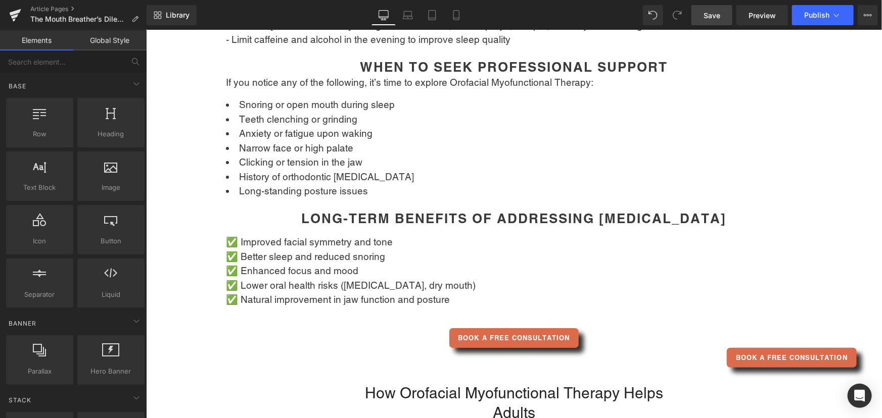
scroll to position [1607, 0]
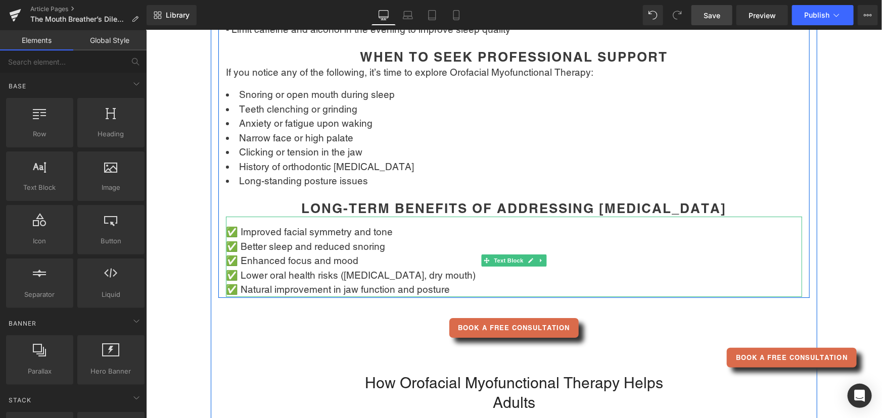
click at [449, 272] on p "✅ Improved facial symmetry and tone ✅ Better sleep and reduced snoring ✅ Enhanc…" at bounding box center [513, 260] width 576 height 72
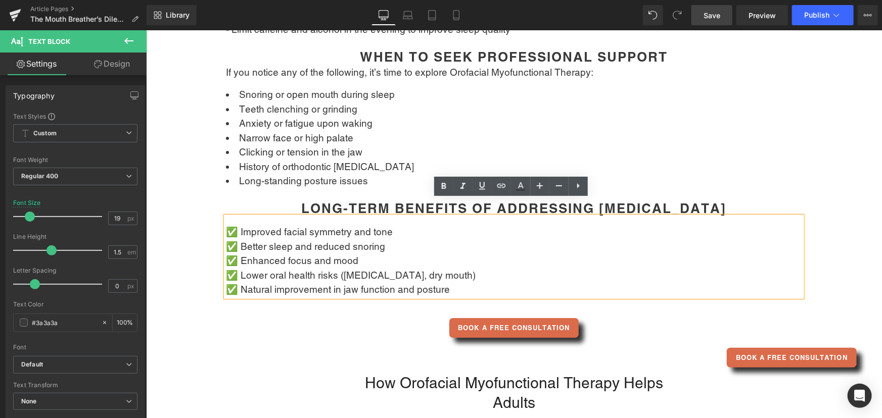
click at [456, 270] on p "✅ Improved facial symmetry and tone ✅ Better sleep and reduced snoring ✅ Enhanc…" at bounding box center [513, 260] width 576 height 72
click at [393, 224] on p "✅ Improved facial symmetry and tone ✅ Better sleep and reduced snoring ✅ Enhanc…" at bounding box center [513, 260] width 576 height 72
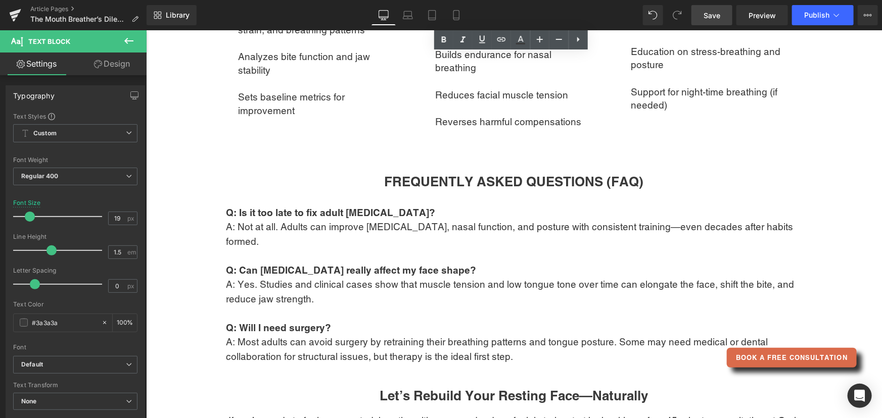
scroll to position [2158, 0]
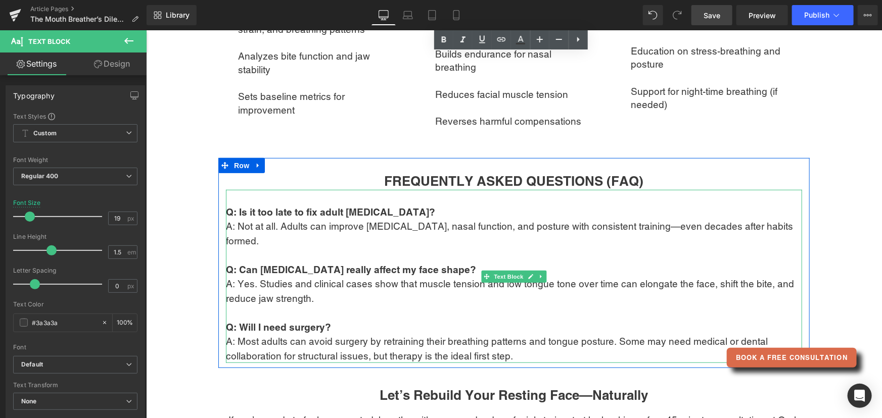
click at [267, 276] on p "A: Yes. Studies and clinical cases show that muscle tension and low tongue tone…" at bounding box center [513, 290] width 576 height 29
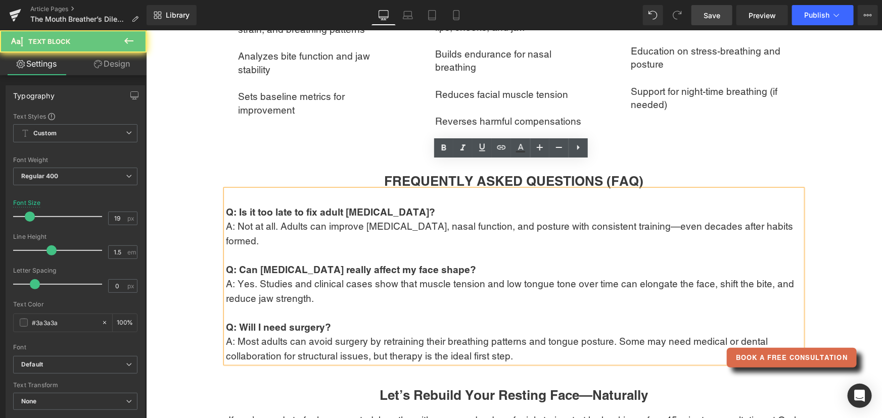
click at [267, 276] on p "A: Yes. Studies and clinical cases show that muscle tension and low tongue tone…" at bounding box center [513, 290] width 576 height 29
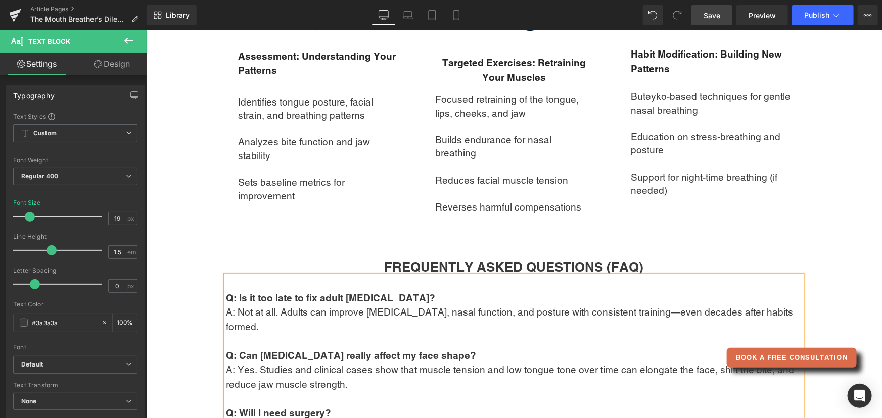
scroll to position [1883, 0]
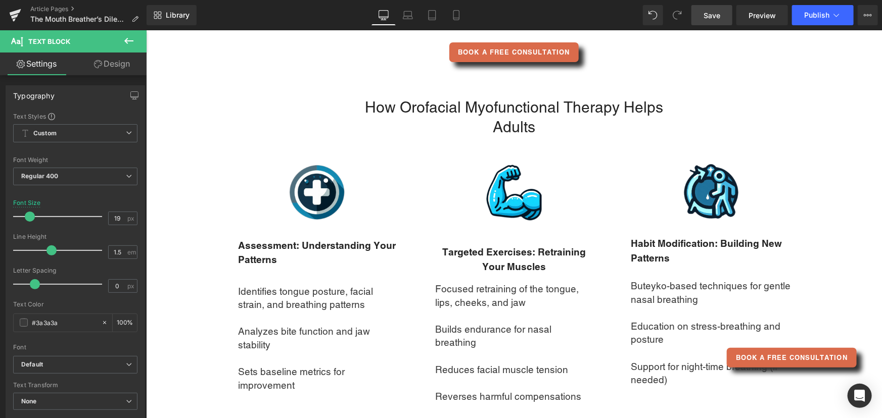
click at [716, 8] on link "Save" at bounding box center [711, 15] width 41 height 20
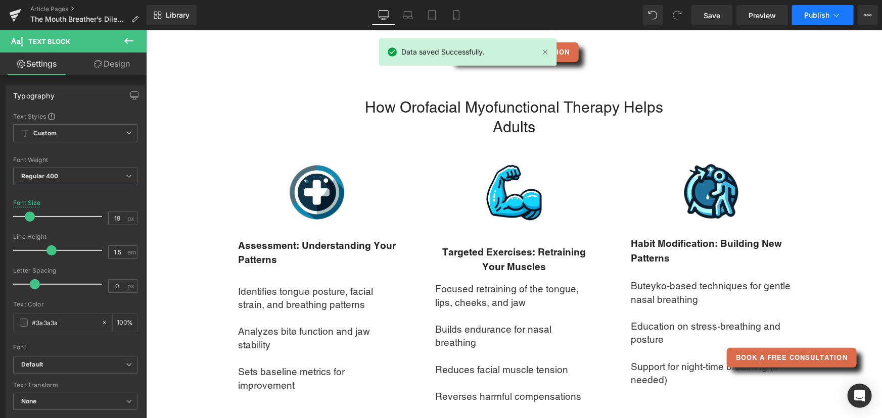
click at [833, 15] on icon at bounding box center [836, 15] width 10 height 10
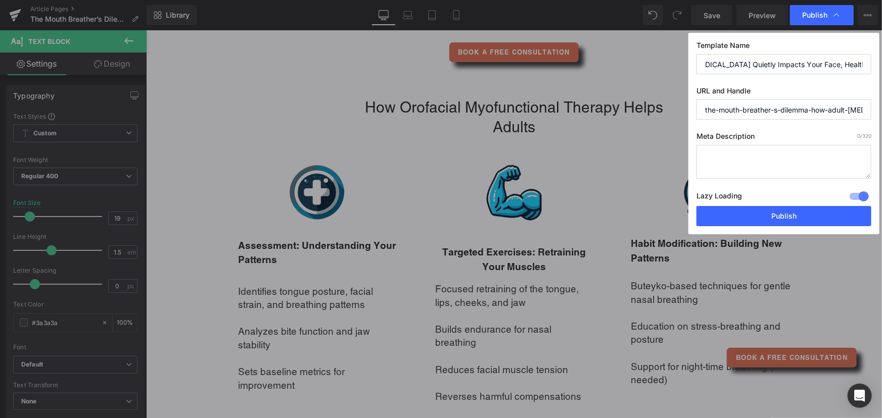
scroll to position [0, 195]
drag, startPoint x: 809, startPoint y: 63, endPoint x: 865, endPoint y: 60, distance: 56.2
click at [865, 60] on input "The Mouth Breather’s Dilemma: How Adult [MEDICAL_DATA] Quietly Impacts Your Fac…" at bounding box center [783, 64] width 175 height 20
click at [751, 164] on textarea at bounding box center [783, 162] width 175 height 34
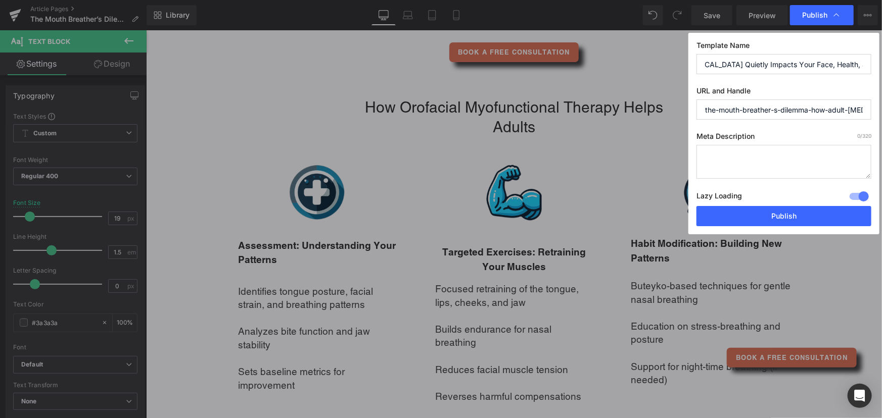
scroll to position [0, 195]
drag, startPoint x: 818, startPoint y: 58, endPoint x: 866, endPoint y: 62, distance: 47.7
click at [866, 62] on input "The Mouth Breather’s Dilemma: How Adult [MEDICAL_DATA] Quietly Impacts Your Fac…" at bounding box center [783, 64] width 175 height 20
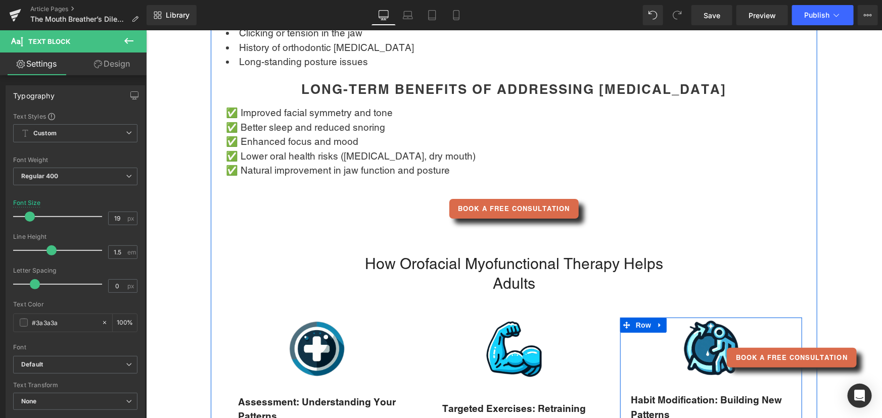
scroll to position [1699, 0]
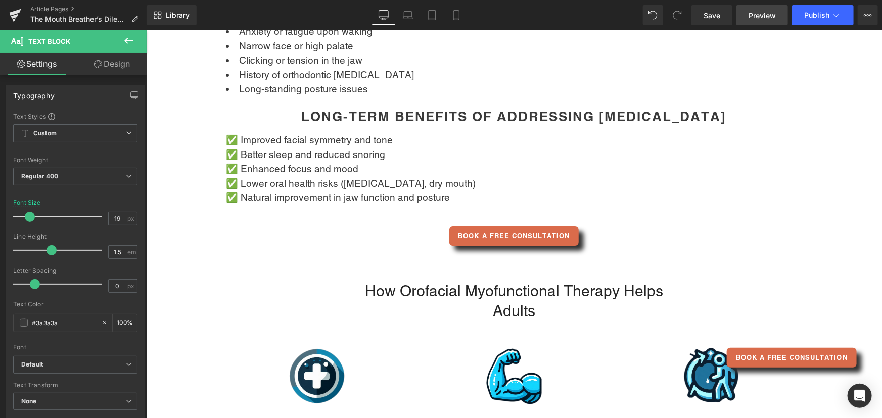
click at [743, 10] on link "Preview" at bounding box center [762, 15] width 52 height 20
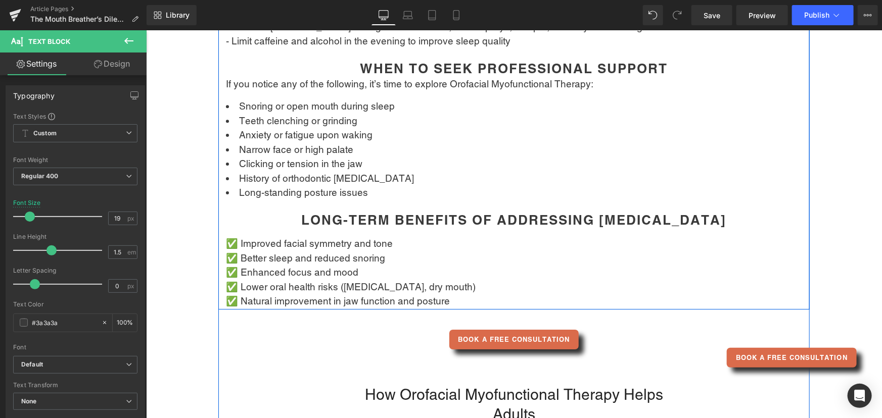
scroll to position [1561, 0]
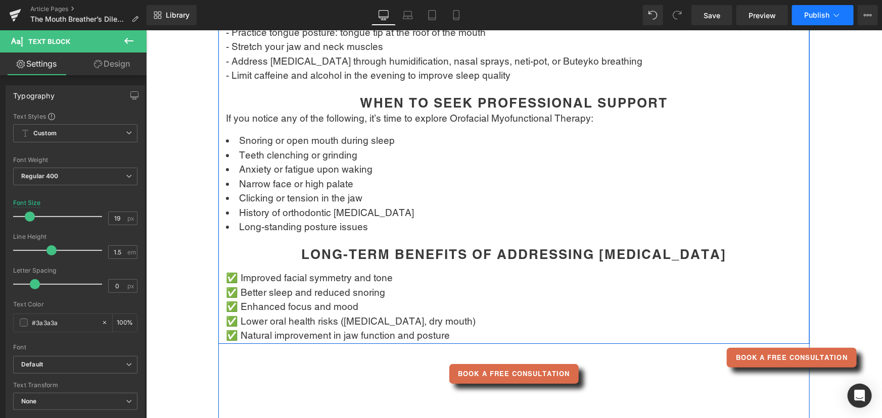
click at [817, 17] on span "Publish" at bounding box center [816, 15] width 25 height 8
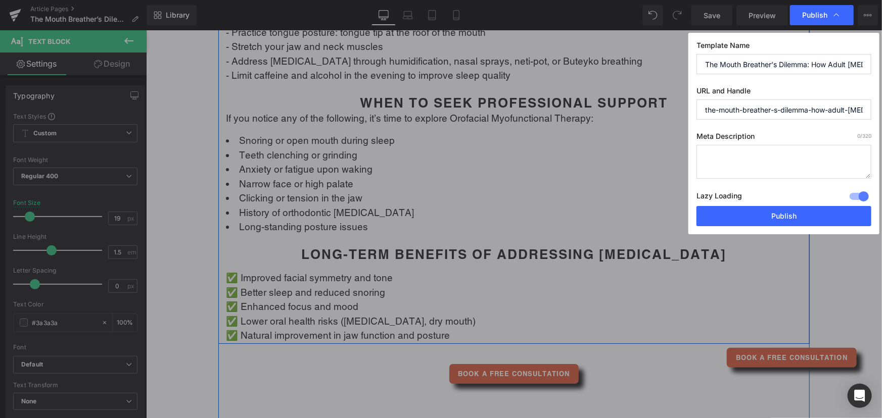
click at [716, 166] on textarea at bounding box center [783, 162] width 175 height 34
paste textarea "Chronic [MEDICAL_DATA] can quietly reshape your face, leading to a longer, narr…"
type textarea "Chronic [MEDICAL_DATA] can quietly reshape your face, leading to a longer, narr…"
click at [746, 157] on textarea "Chronic [MEDICAL_DATA] can quietly reshape your face, leading to a longer, narr…" at bounding box center [783, 162] width 175 height 34
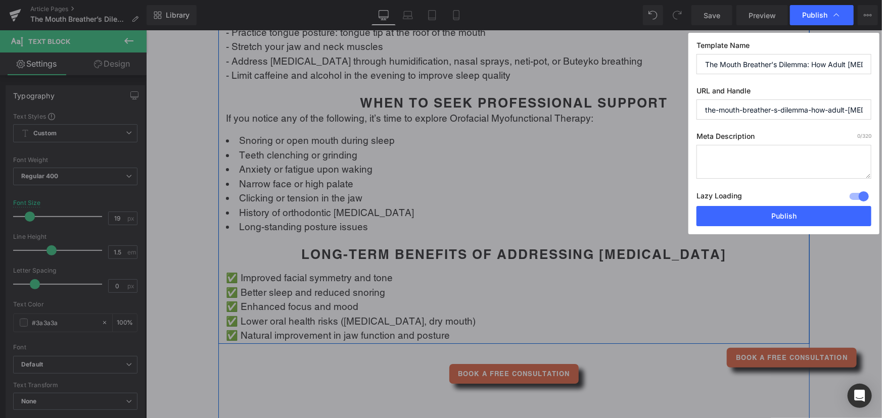
paste textarea "[MEDICAL_DATA] can change your face—lengthening, narrowing, and affecting jaw a…"
click at [859, 176] on textarea "[MEDICAL_DATA] can change your face—lengthening, narrowing, and affecting jaw a…" at bounding box center [783, 162] width 175 height 34
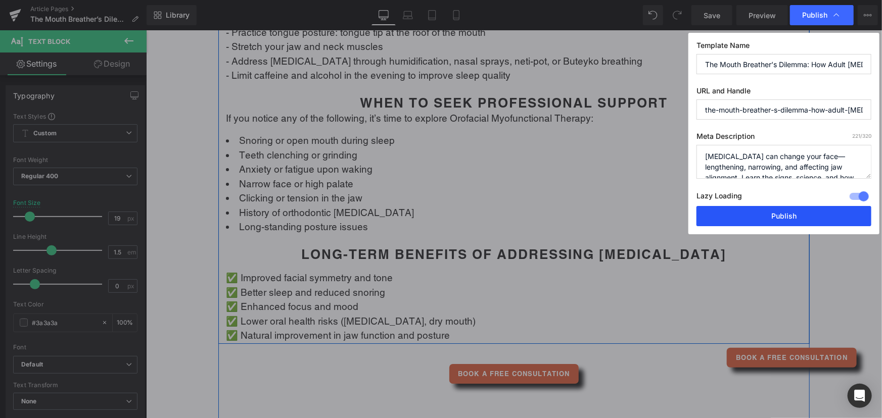
type textarea "[MEDICAL_DATA] can change your face—lengthening, narrowing, and affecting jaw a…"
click at [789, 216] on button "Publish" at bounding box center [783, 216] width 175 height 20
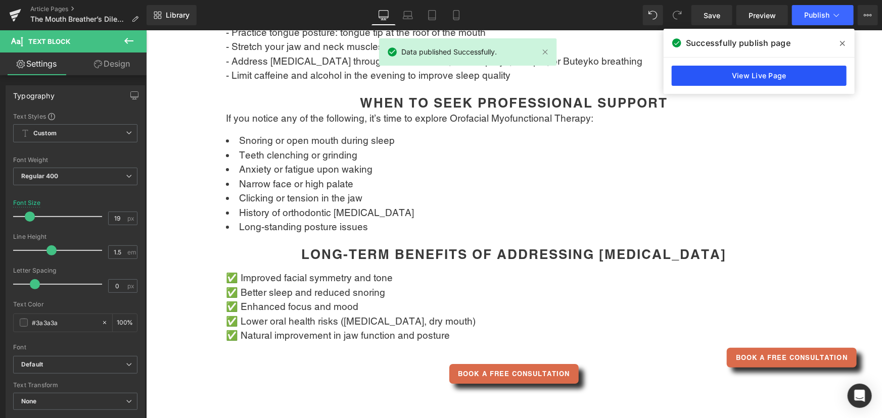
click at [733, 75] on link "View Live Page" at bounding box center [758, 76] width 175 height 20
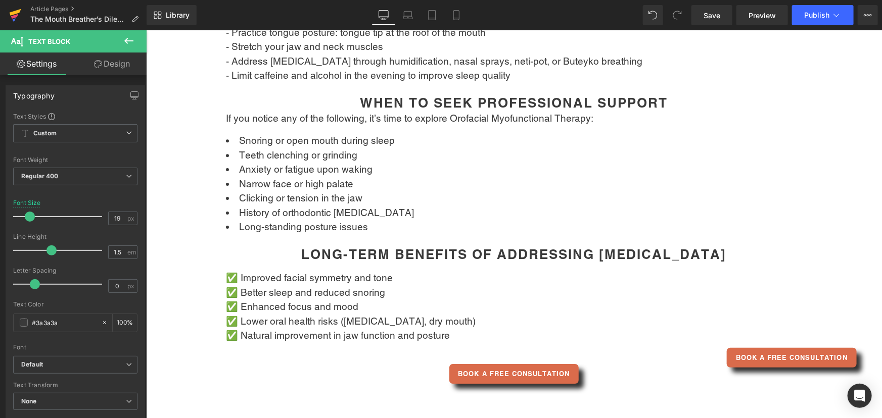
click at [13, 10] on icon at bounding box center [15, 15] width 12 height 25
